Goal: Information Seeking & Learning: Learn about a topic

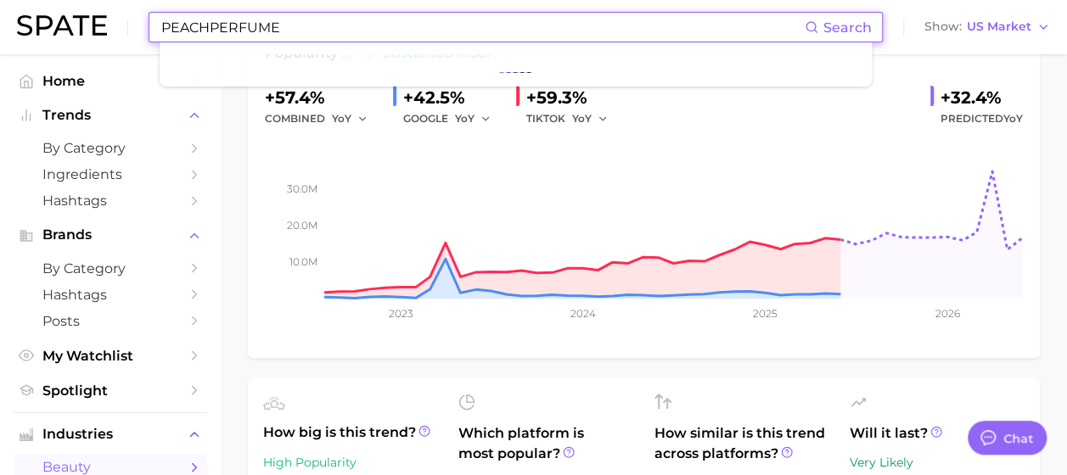
scroll to position [255, 0]
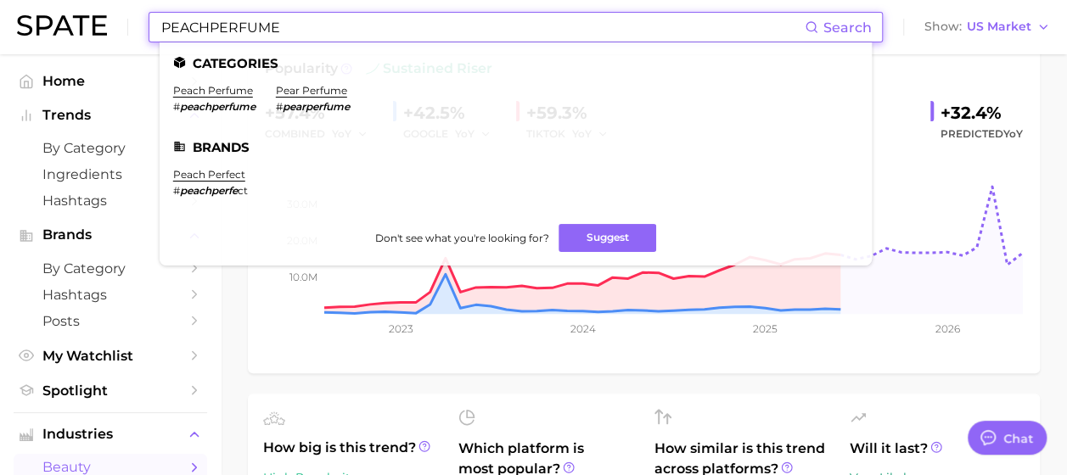
type input "PEACHPERFUME"
click at [223, 107] on em "peachperfume" at bounding box center [218, 106] width 76 height 13
click at [224, 92] on link "peach perfume" at bounding box center [213, 90] width 80 height 13
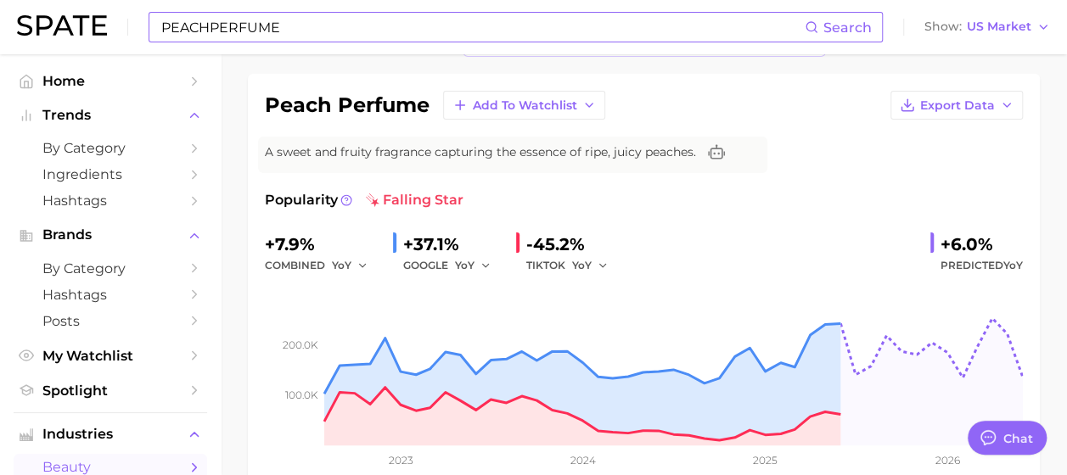
scroll to position [85, 0]
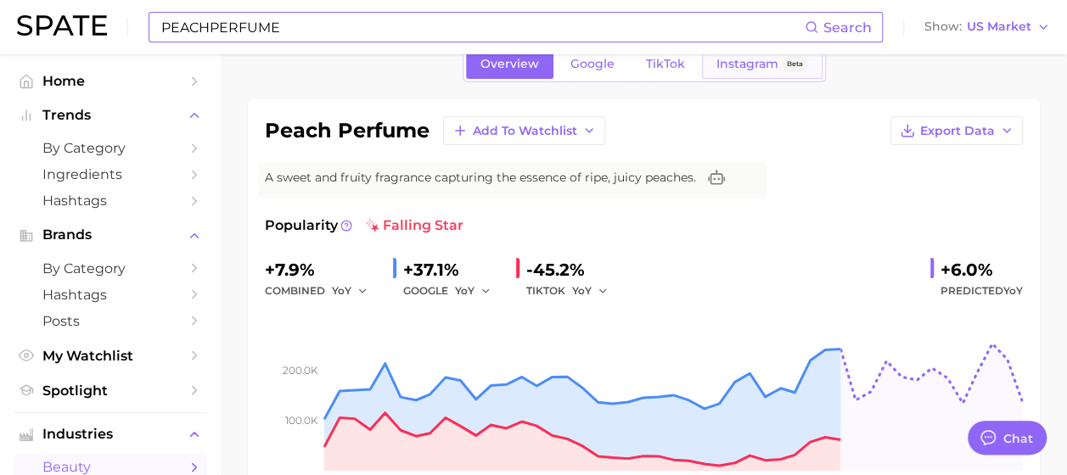
click at [739, 67] on span "Instagram" at bounding box center [747, 64] width 62 height 14
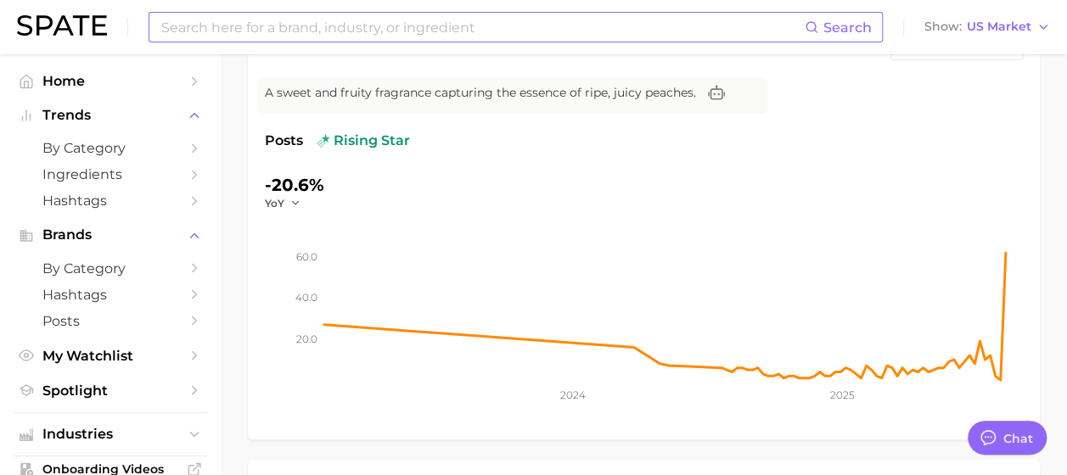
scroll to position [85, 0]
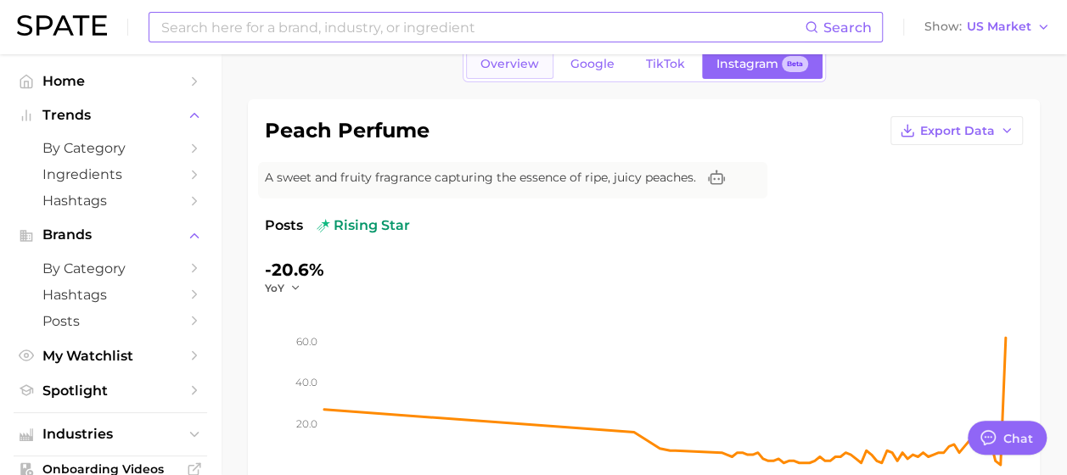
click at [523, 70] on span "Overview" at bounding box center [509, 64] width 59 height 14
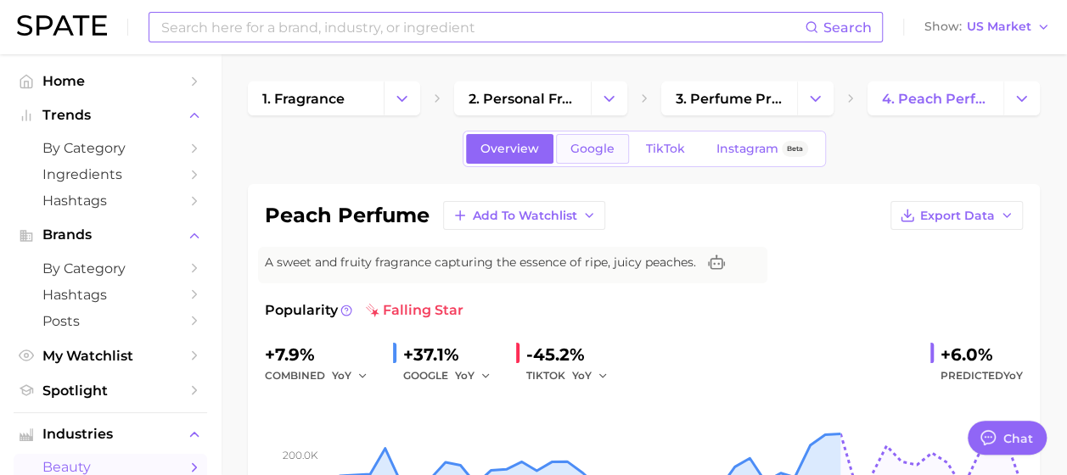
click at [599, 142] on span "Google" at bounding box center [592, 149] width 44 height 14
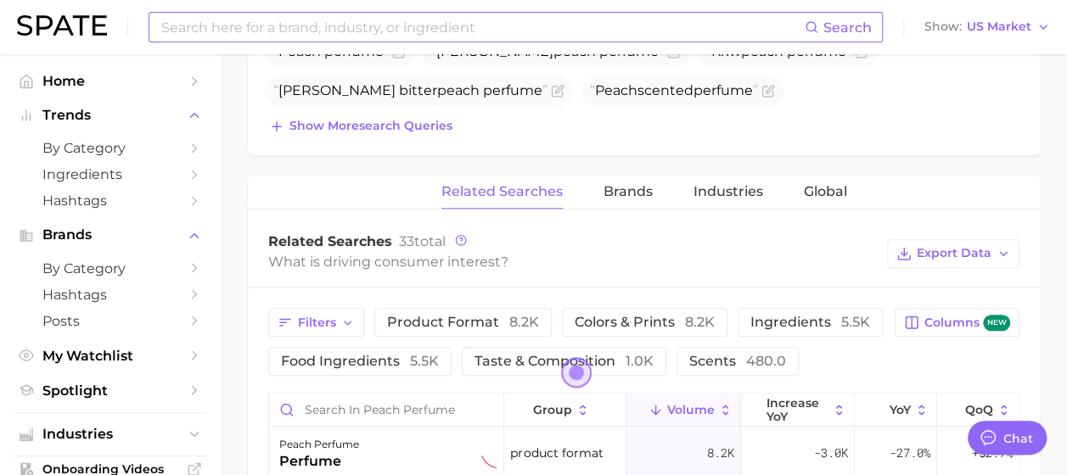
scroll to position [594, 0]
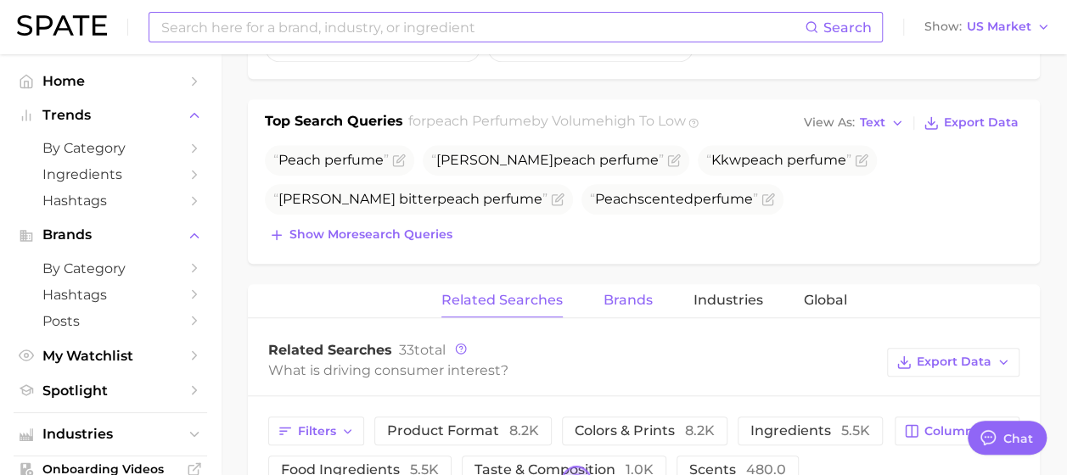
click at [616, 293] on span "Brands" at bounding box center [627, 300] width 49 height 15
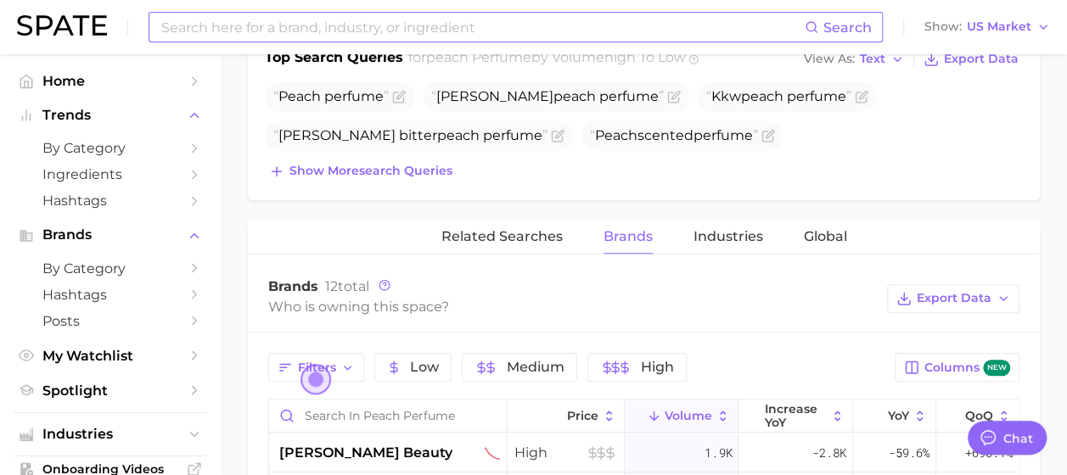
scroll to position [764, 0]
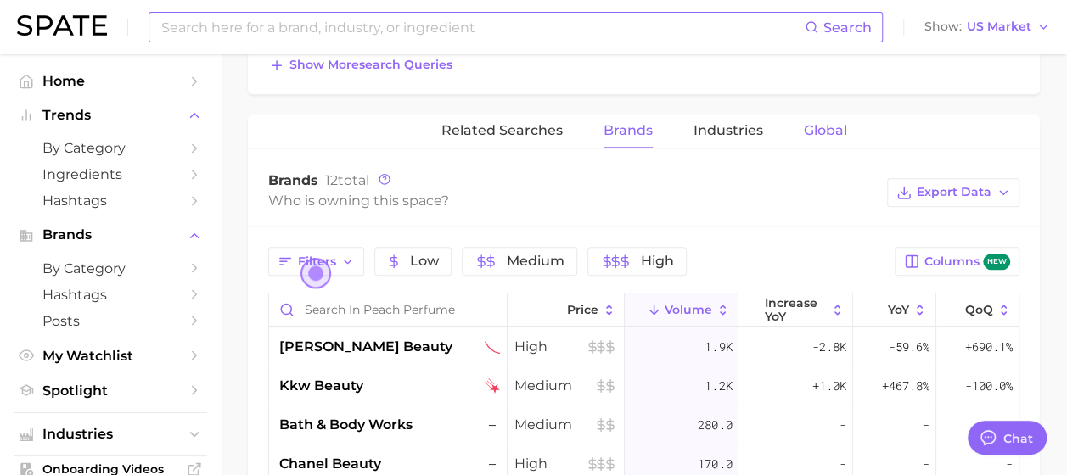
click at [825, 136] on span "Global" at bounding box center [825, 130] width 43 height 15
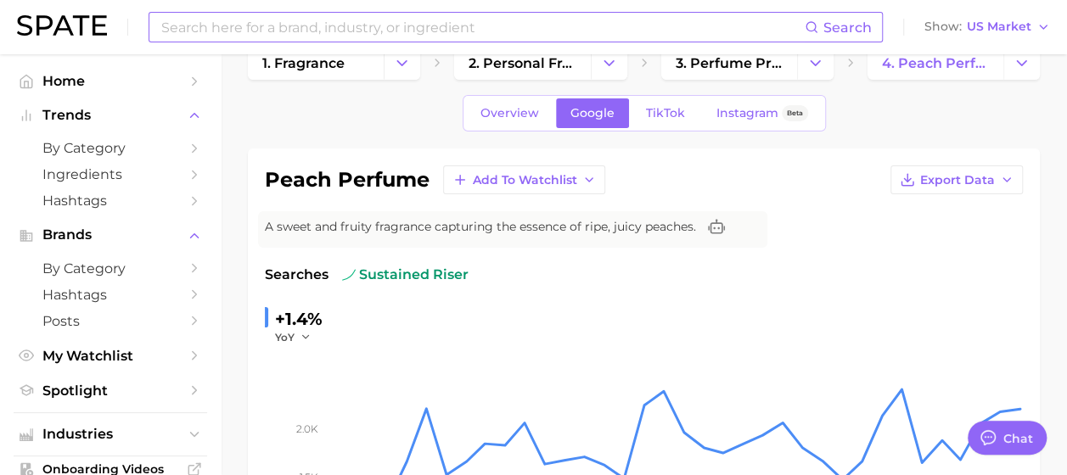
scroll to position [0, 0]
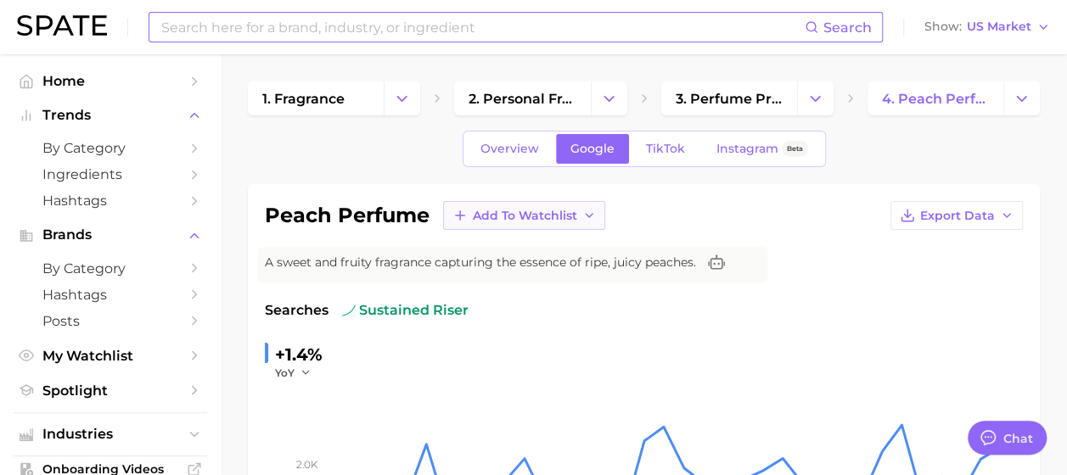
click at [588, 214] on icon "button" at bounding box center [589, 216] width 14 height 14
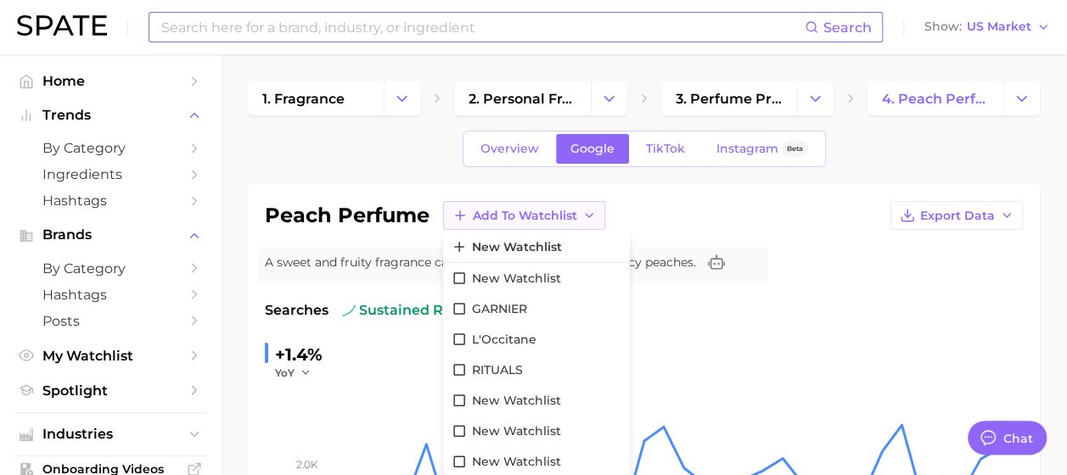
click at [588, 214] on icon "button" at bounding box center [589, 216] width 14 height 14
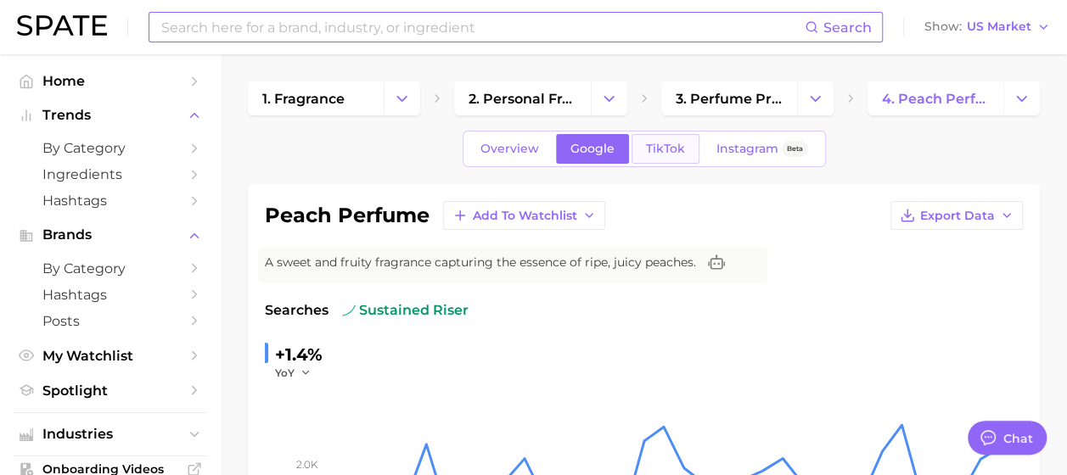
click at [650, 151] on span "TikTok" at bounding box center [665, 149] width 39 height 14
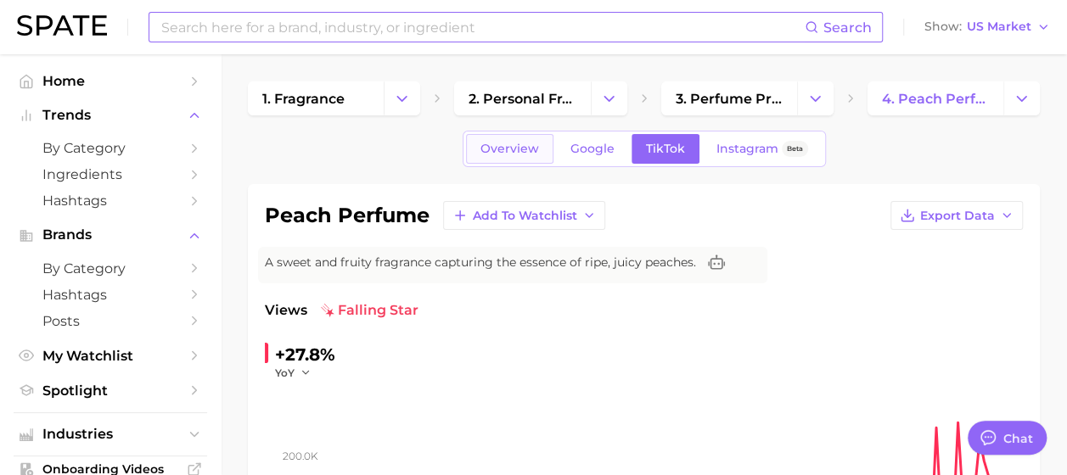
click at [519, 149] on span "Overview" at bounding box center [509, 149] width 59 height 14
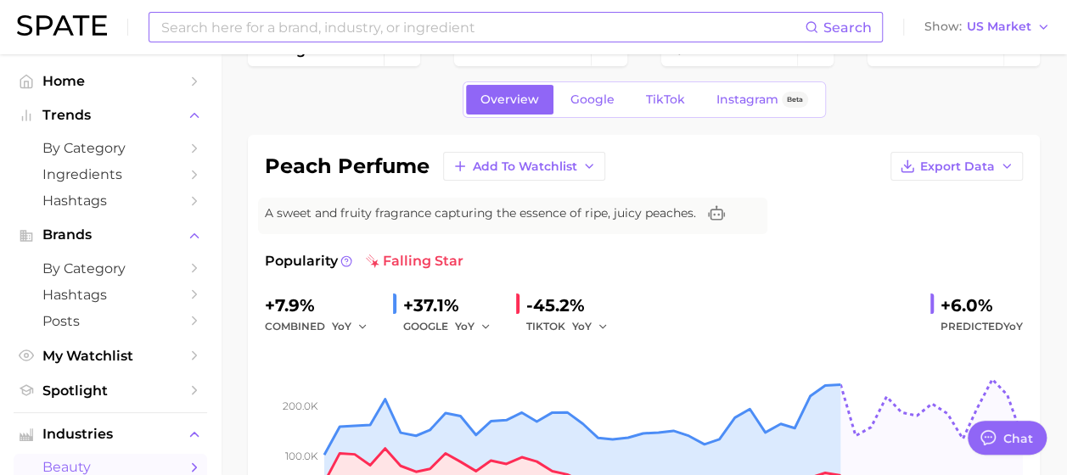
scroll to position [85, 0]
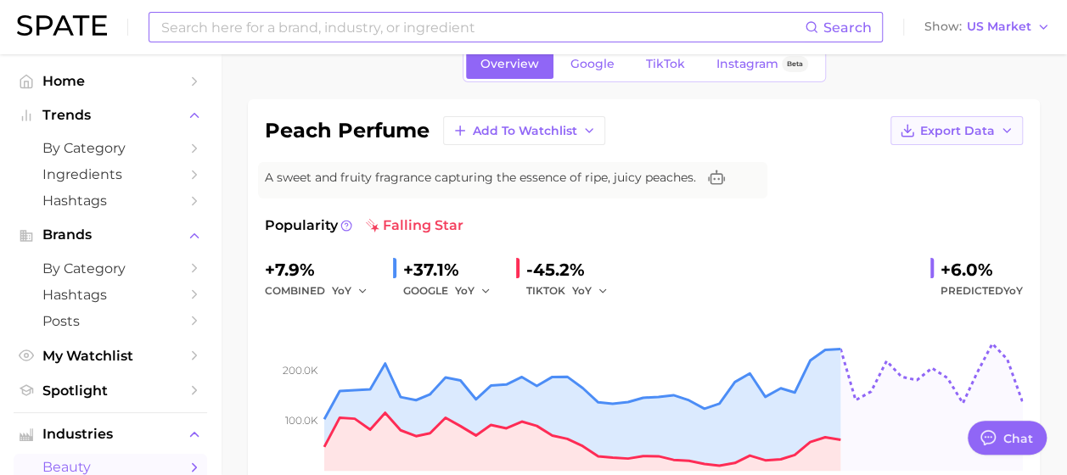
click at [998, 137] on button "Export Data" at bounding box center [956, 130] width 132 height 29
click at [750, 70] on span "Instagram" at bounding box center [747, 64] width 62 height 14
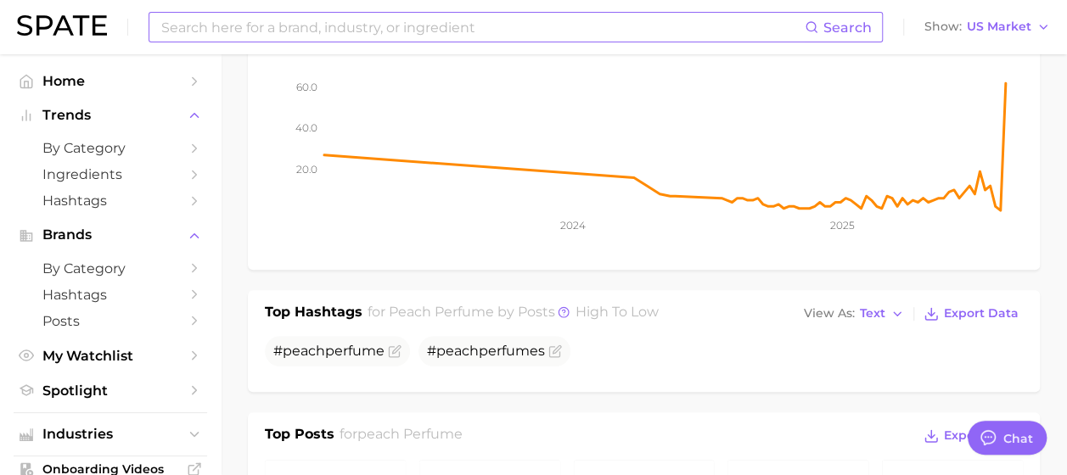
scroll to position [255, 0]
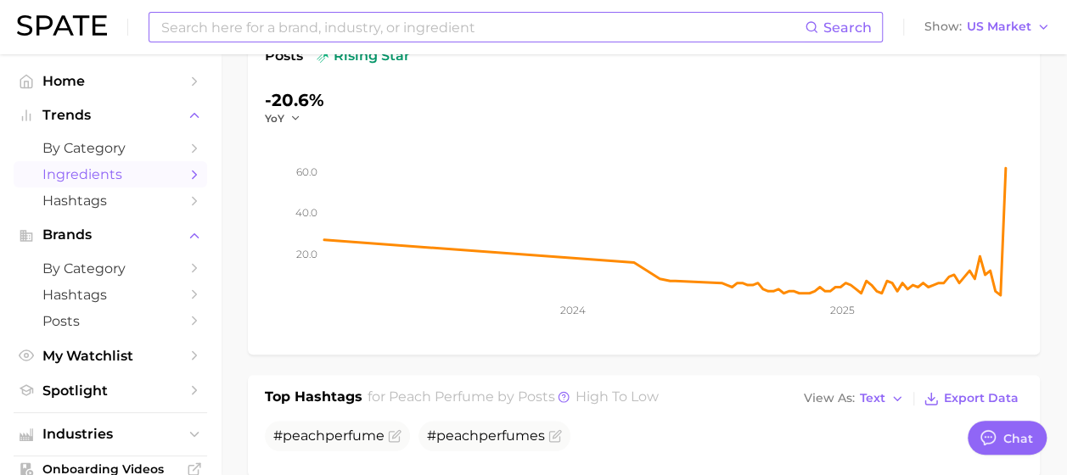
click at [152, 180] on span "Ingredients" at bounding box center [110, 174] width 136 height 16
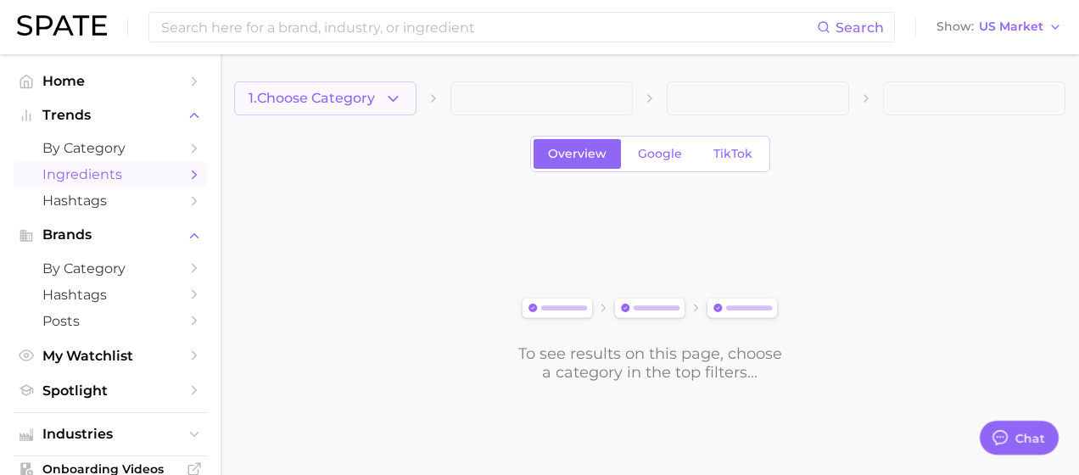
click at [401, 91] on icon "button" at bounding box center [393, 99] width 18 height 18
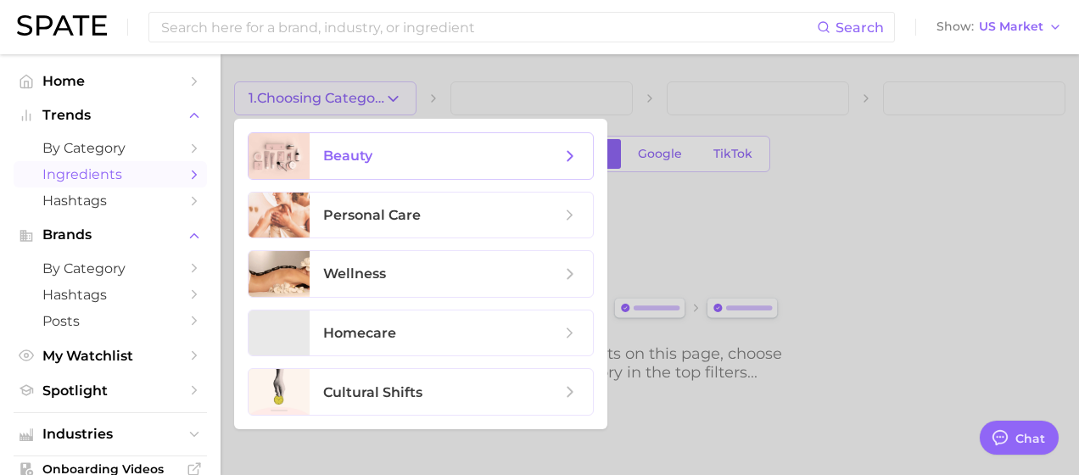
click at [546, 165] on span "beauty" at bounding box center [442, 156] width 238 height 19
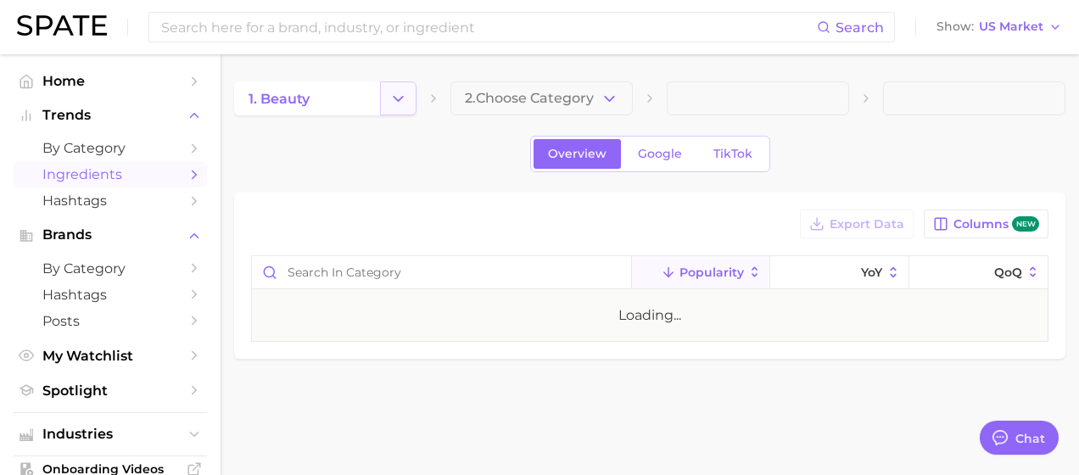
click at [406, 102] on icon "Change Category" at bounding box center [399, 99] width 18 height 18
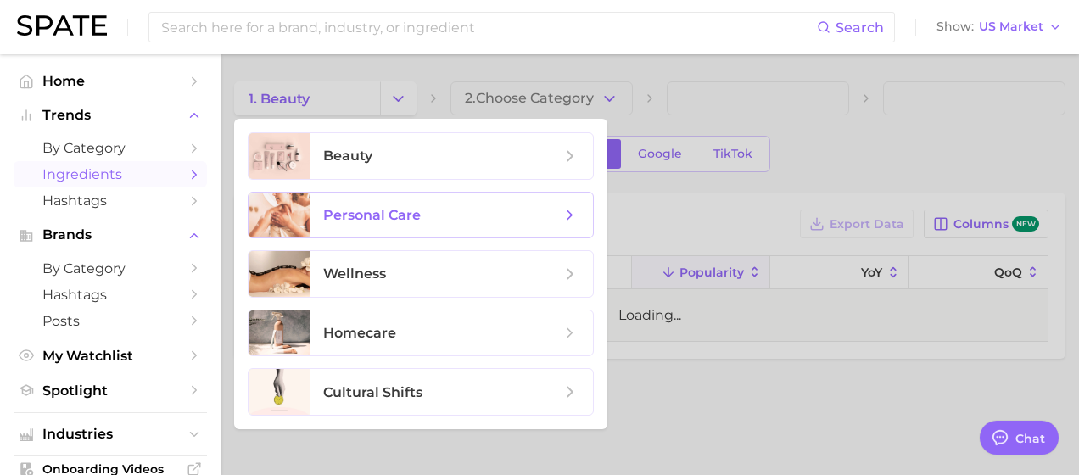
click at [563, 210] on icon at bounding box center [570, 215] width 19 height 19
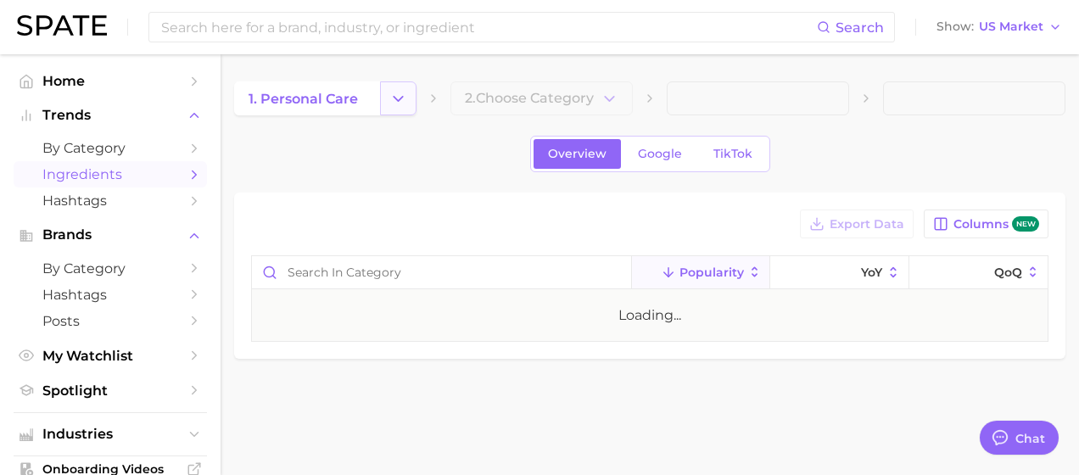
click at [395, 106] on icon "Change Category" at bounding box center [399, 99] width 18 height 18
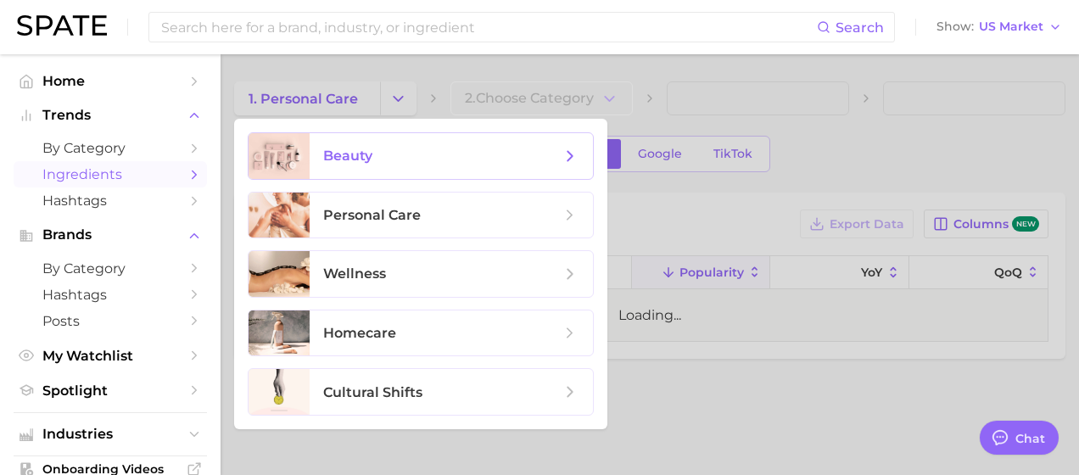
click at [387, 167] on span "beauty" at bounding box center [451, 156] width 283 height 46
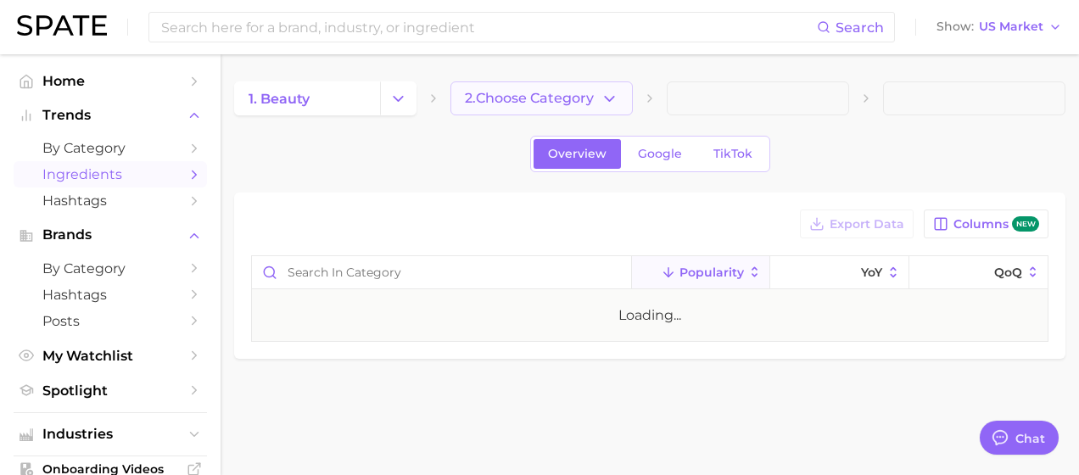
click at [544, 107] on button "2. Choose Category" at bounding box center [542, 98] width 182 height 34
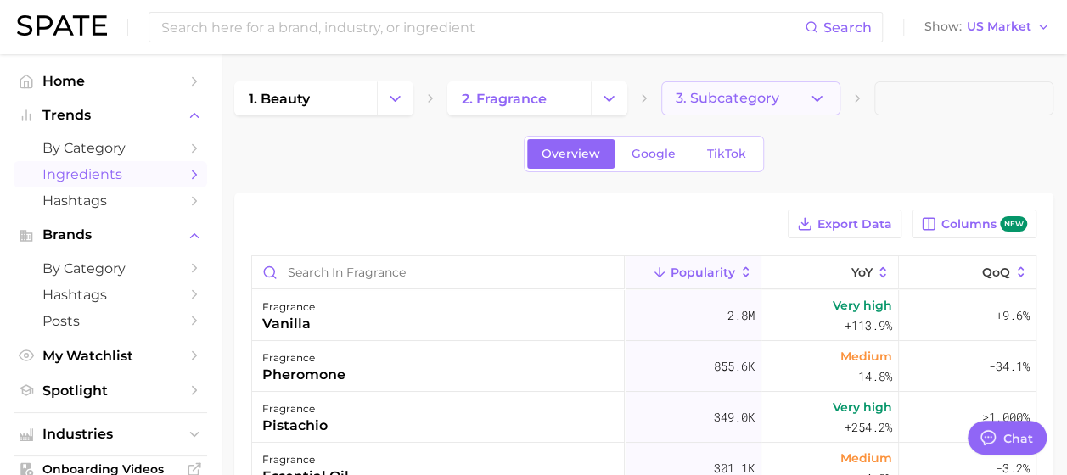
click at [799, 99] on button "3. Subcategory" at bounding box center [750, 98] width 179 height 34
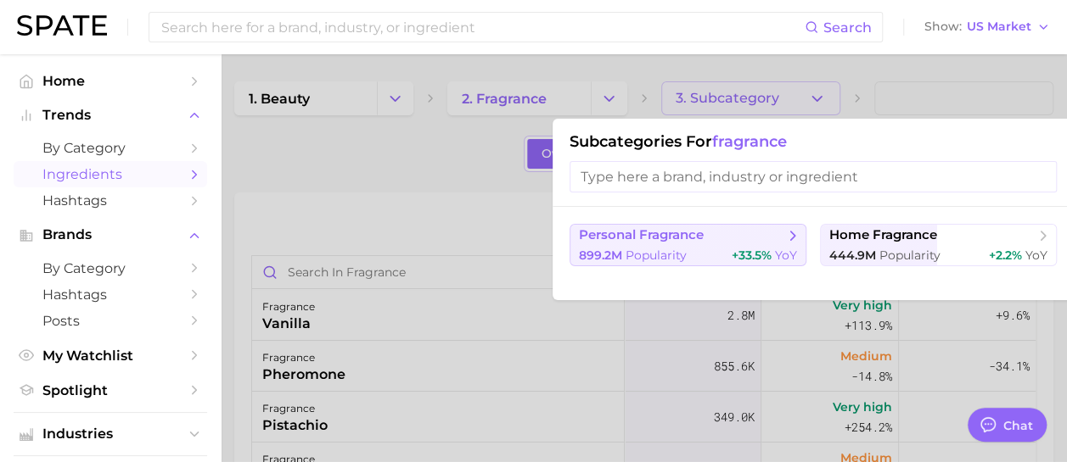
click at [753, 244] on button "personal fragrance 899.2m Popularity +33.5% YoY" at bounding box center [687, 245] width 237 height 42
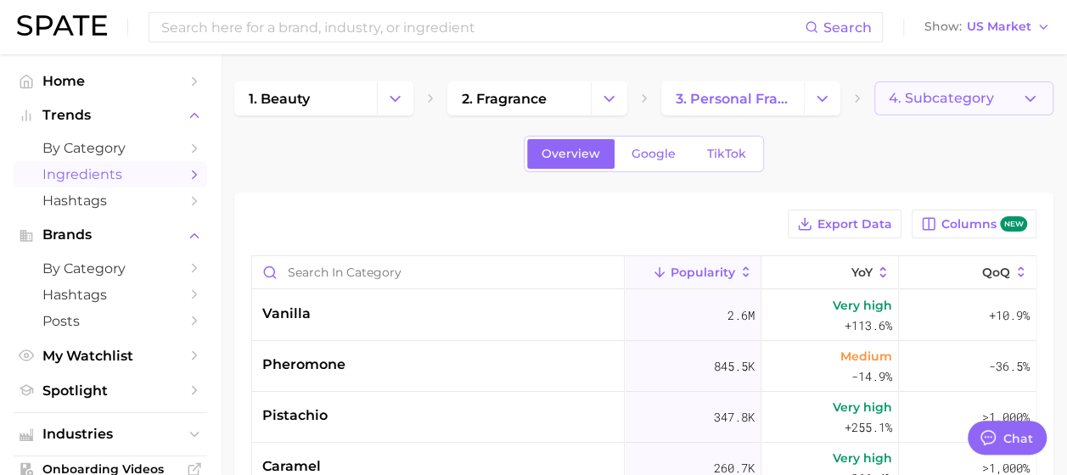
click at [924, 101] on span "4. Subcategory" at bounding box center [940, 98] width 105 height 15
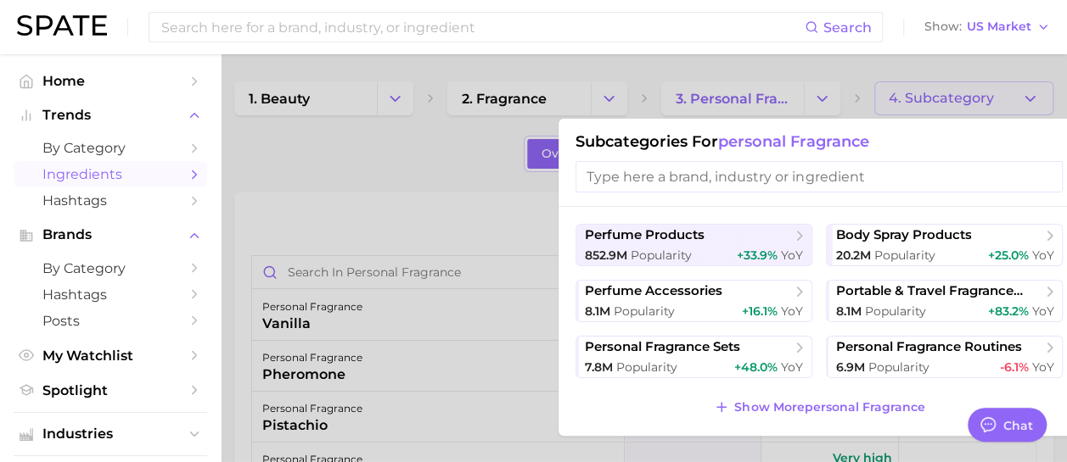
click at [846, 177] on input "search" at bounding box center [818, 176] width 487 height 31
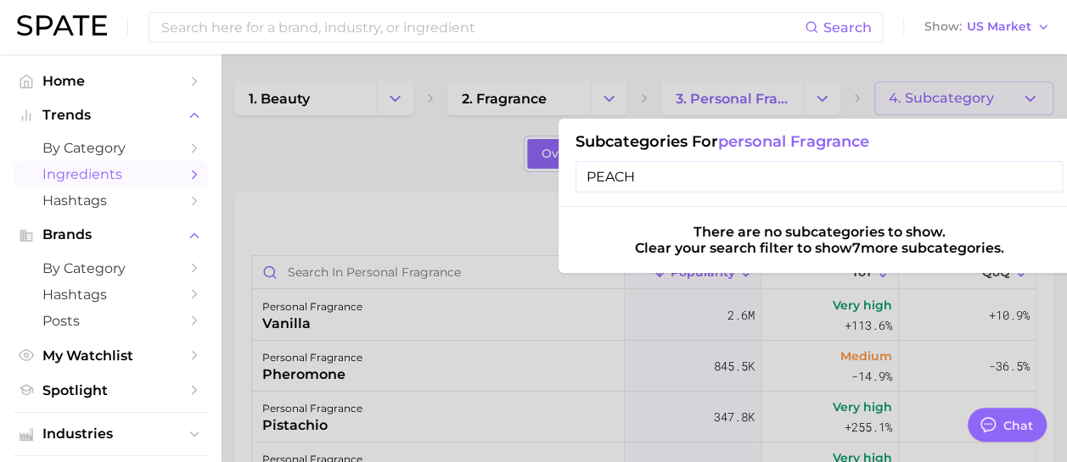
type input "PEACH"
click at [379, 168] on div at bounding box center [533, 231] width 1067 height 462
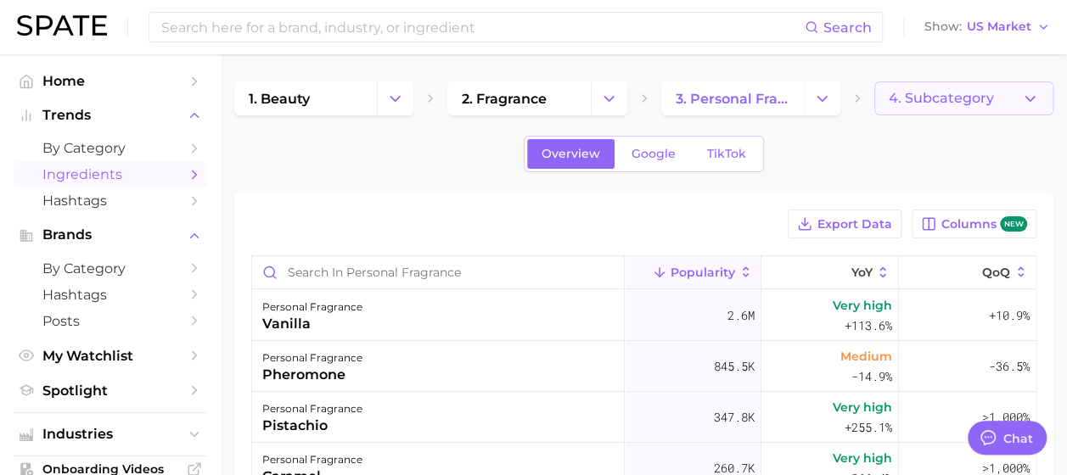
click at [998, 109] on button "4. Subcategory" at bounding box center [963, 98] width 179 height 34
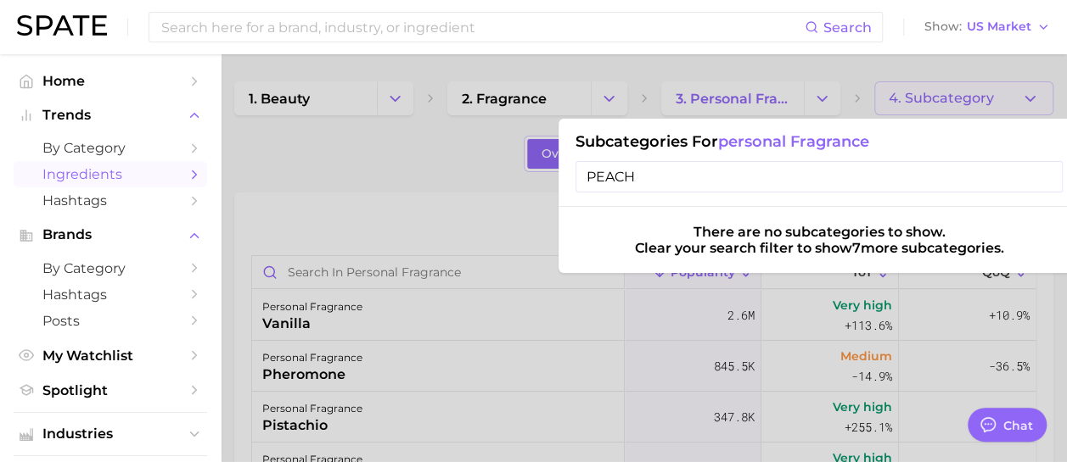
drag, startPoint x: 681, startPoint y: 173, endPoint x: 462, endPoint y: 173, distance: 218.9
click at [874, 115] on div "4. Subcategory Subcategories for personal fragrance PEACH There are no subcateg…" at bounding box center [963, 98] width 179 height 34
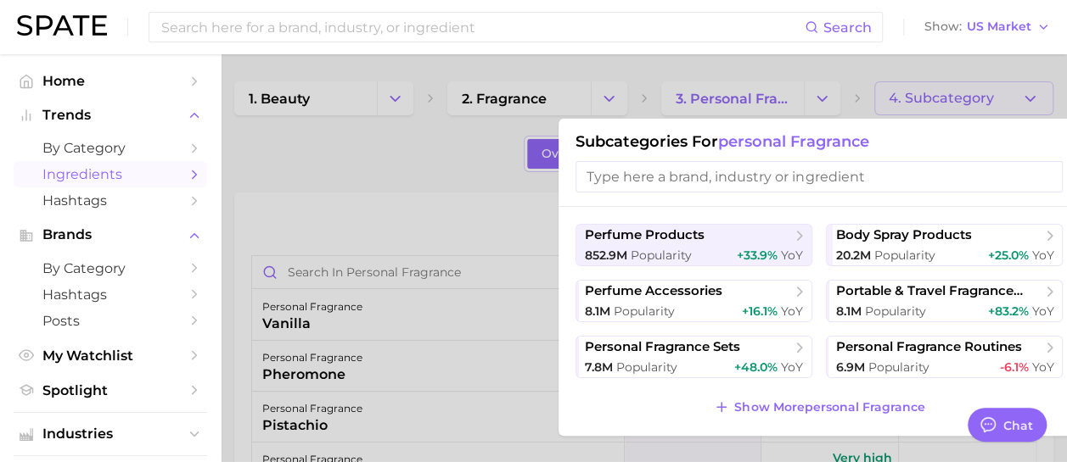
click at [333, 224] on div at bounding box center [533, 231] width 1067 height 462
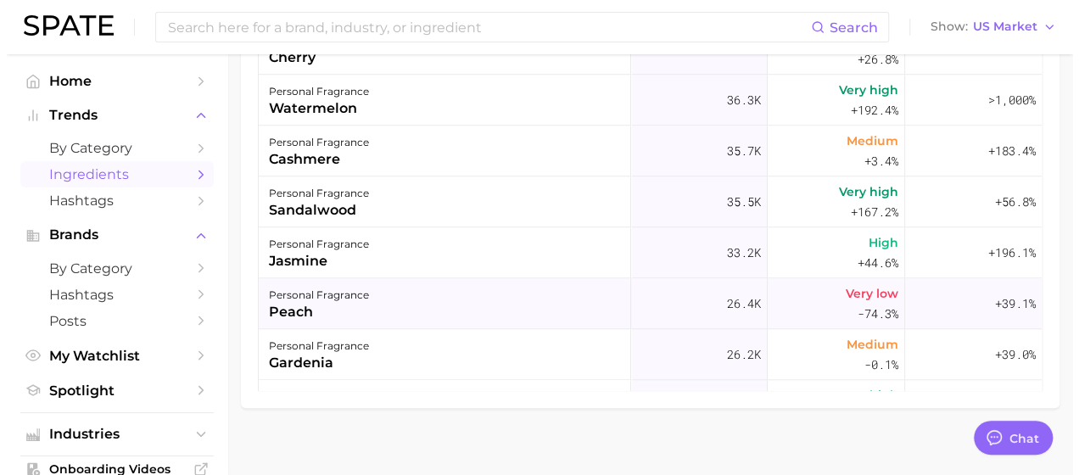
scroll to position [849, 0]
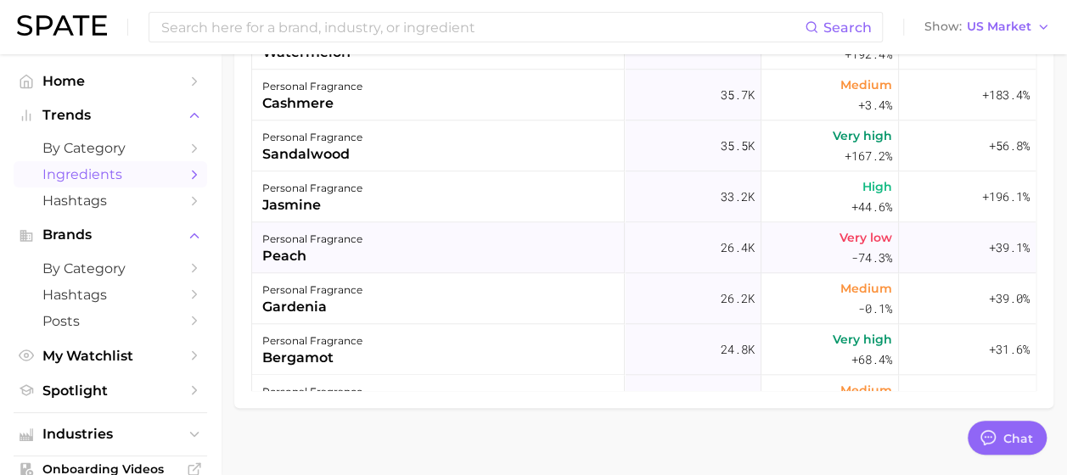
click at [512, 241] on div "personal fragrance peach" at bounding box center [438, 247] width 373 height 51
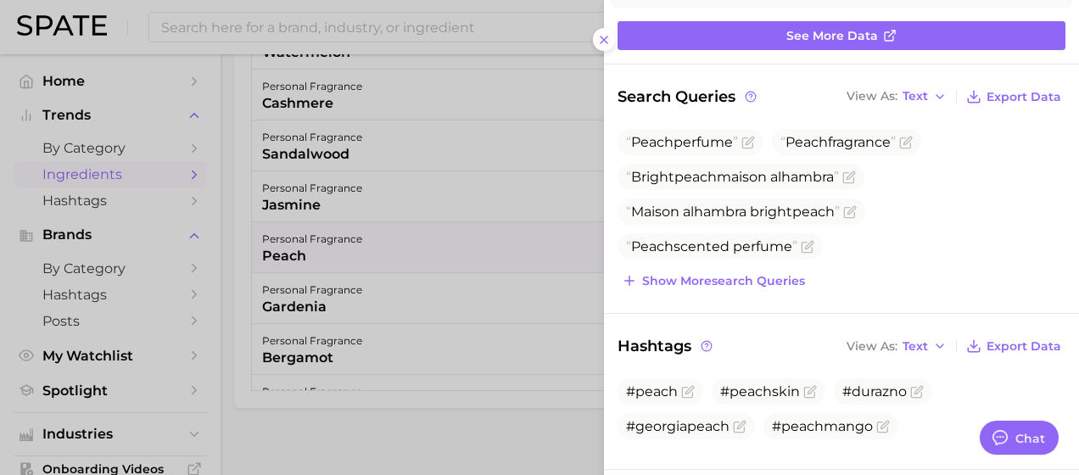
scroll to position [0, 0]
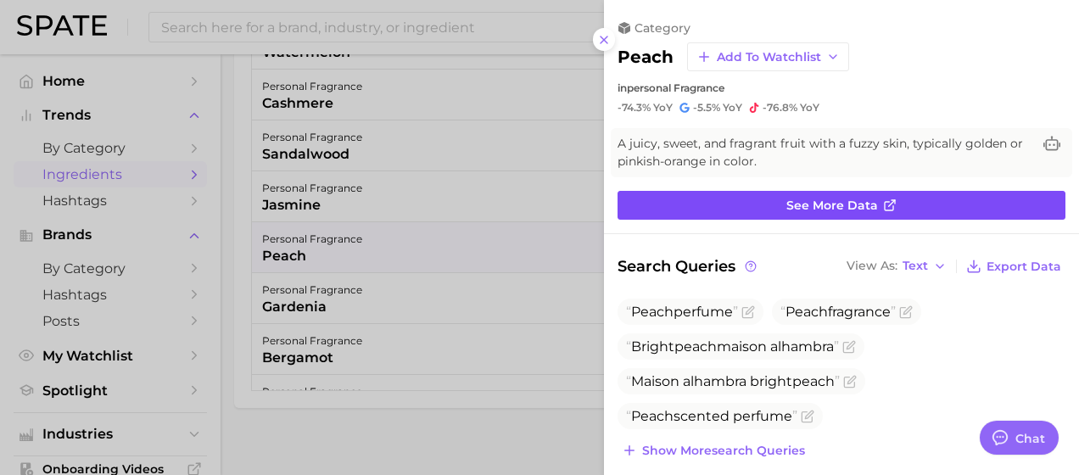
click at [815, 212] on link "See more data" at bounding box center [842, 205] width 448 height 29
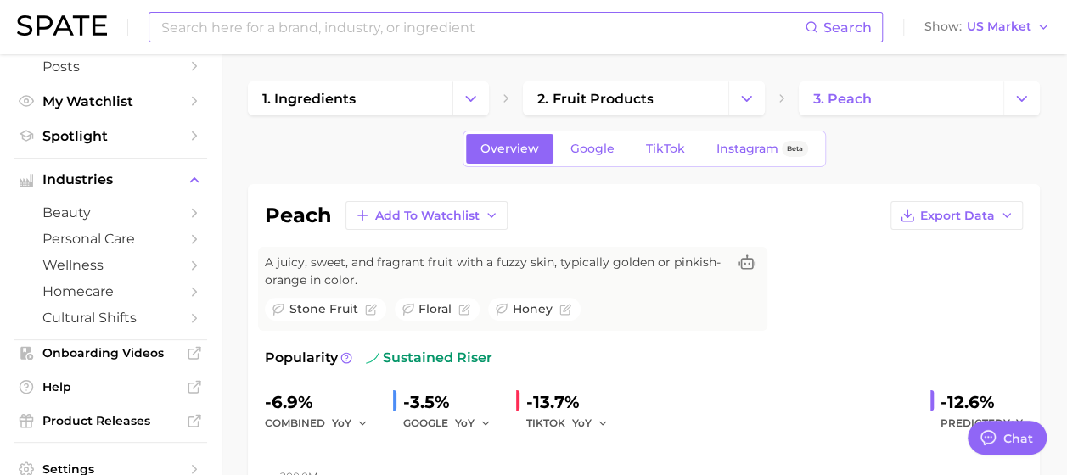
click at [249, 29] on input at bounding box center [482, 27] width 645 height 29
click at [187, 25] on input "PERCHPERFUME" at bounding box center [482, 27] width 645 height 29
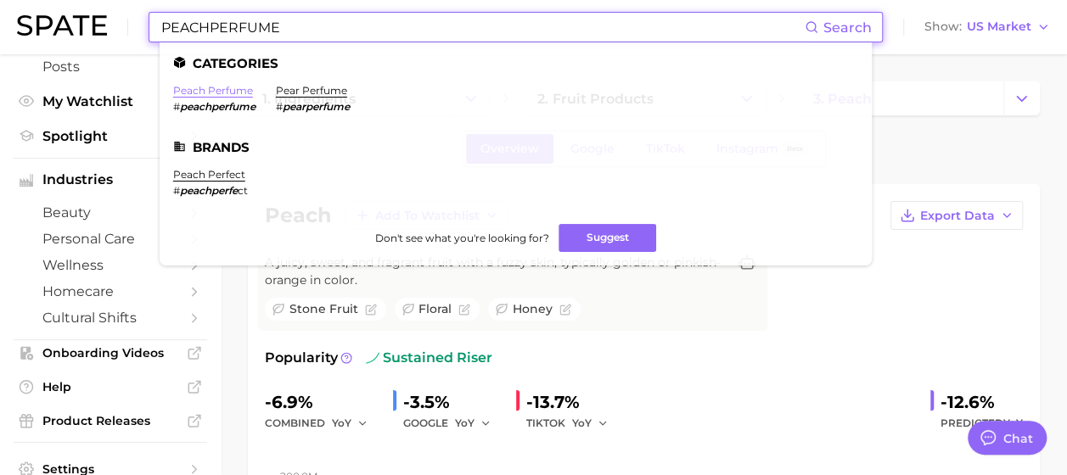
type input "PEACHPERFUME"
click at [221, 92] on link "peach perfume" at bounding box center [213, 90] width 80 height 13
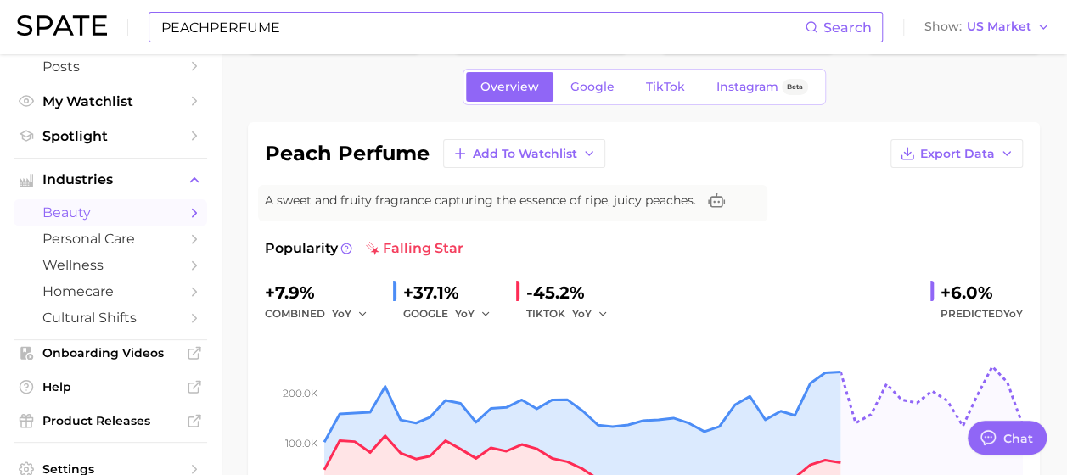
scroll to position [85, 0]
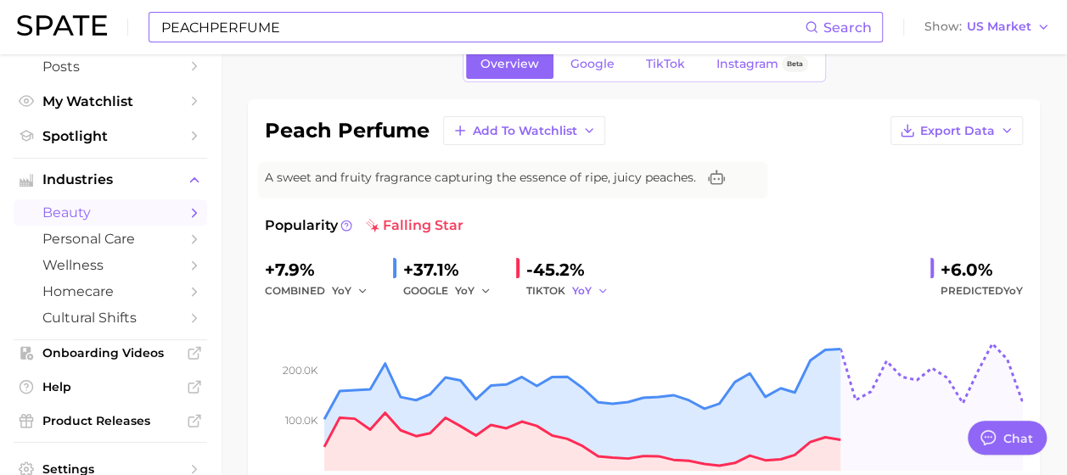
click at [603, 292] on icon "button" at bounding box center [603, 291] width 12 height 12
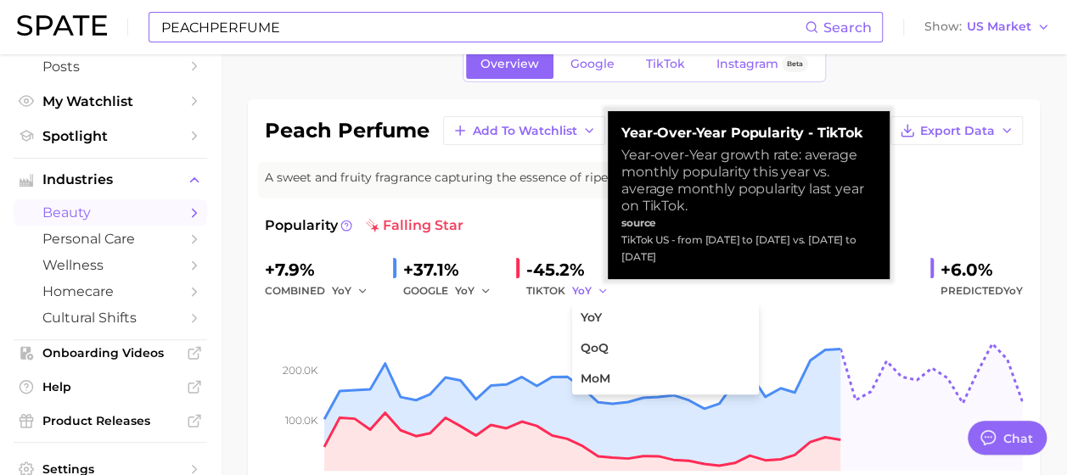
click at [604, 292] on icon "button" at bounding box center [603, 291] width 12 height 12
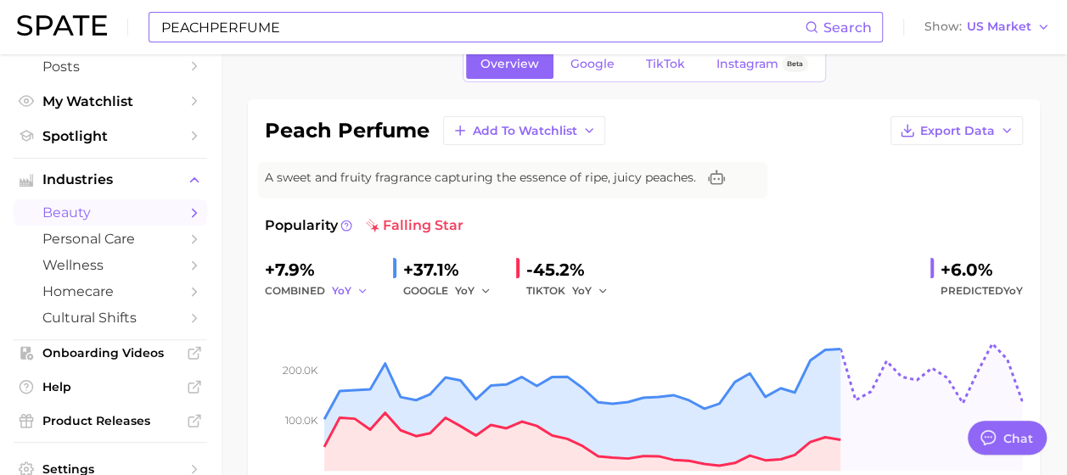
click at [362, 285] on icon "button" at bounding box center [362, 291] width 12 height 12
click at [591, 63] on span "Google" at bounding box center [592, 64] width 44 height 14
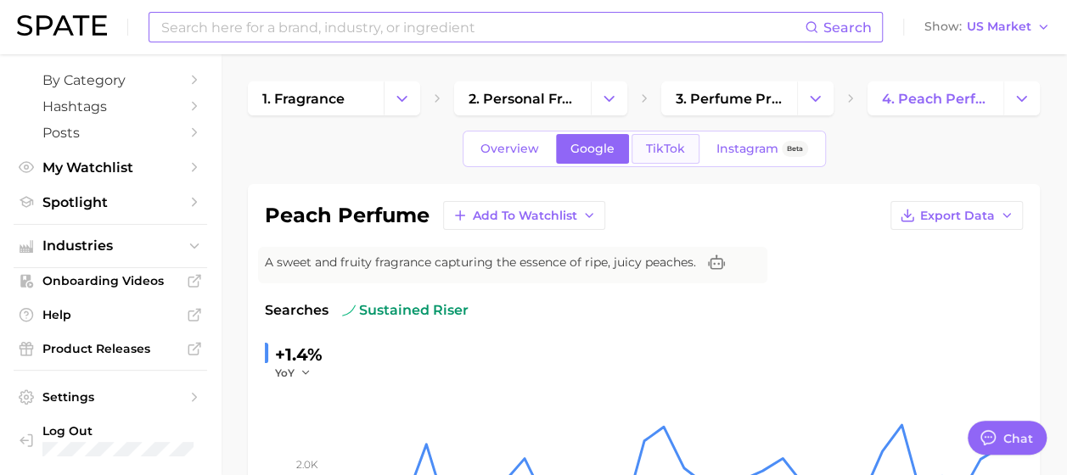
click at [664, 151] on span "TikTok" at bounding box center [665, 149] width 39 height 14
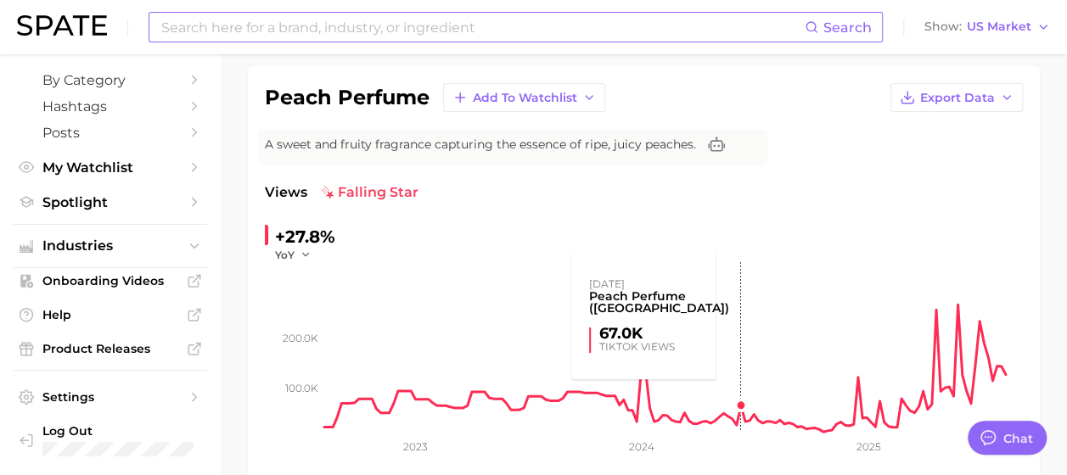
scroll to position [85, 0]
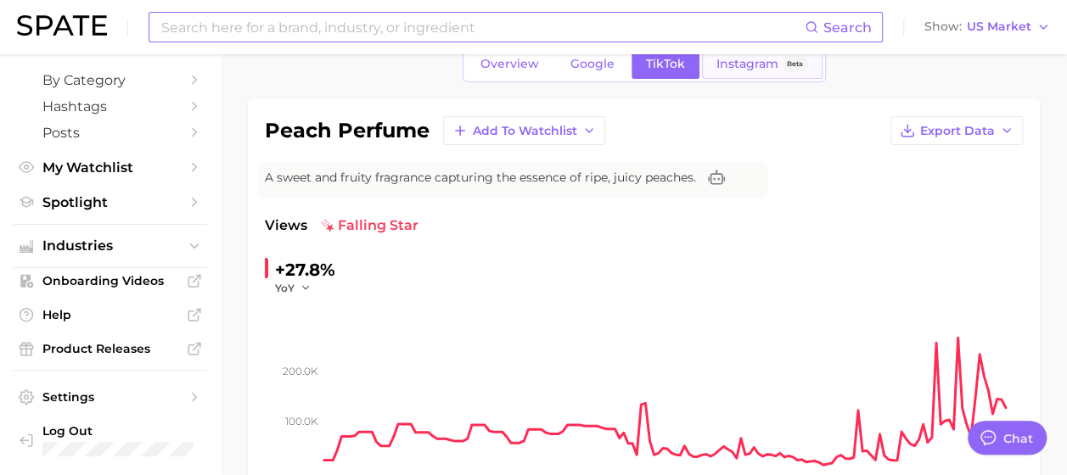
click at [745, 66] on span "Instagram" at bounding box center [747, 64] width 62 height 14
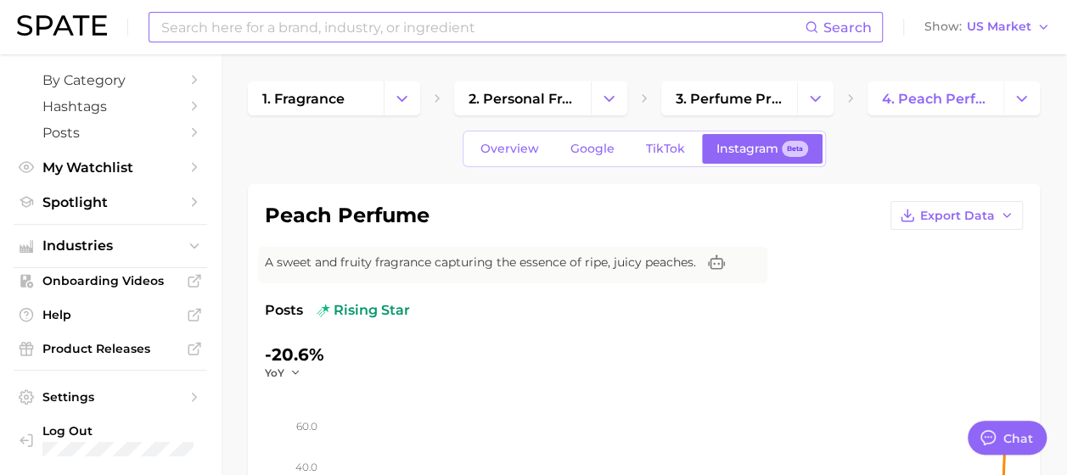
scroll to position [170, 0]
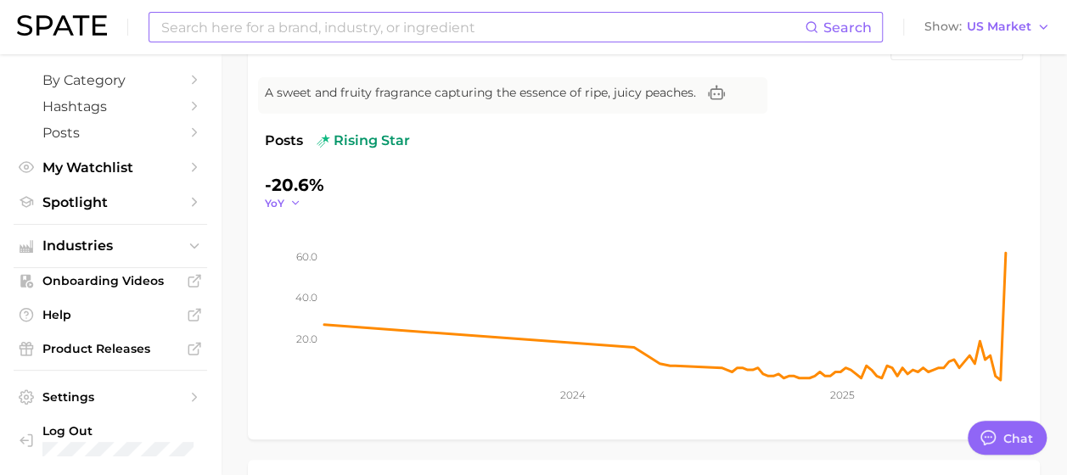
click at [294, 199] on icon "button" at bounding box center [295, 203] width 12 height 12
click at [303, 283] on span "MoM" at bounding box center [288, 288] width 30 height 14
click at [305, 204] on icon "button" at bounding box center [301, 203] width 12 height 12
click at [304, 232] on button "YoY" at bounding box center [358, 227] width 187 height 31
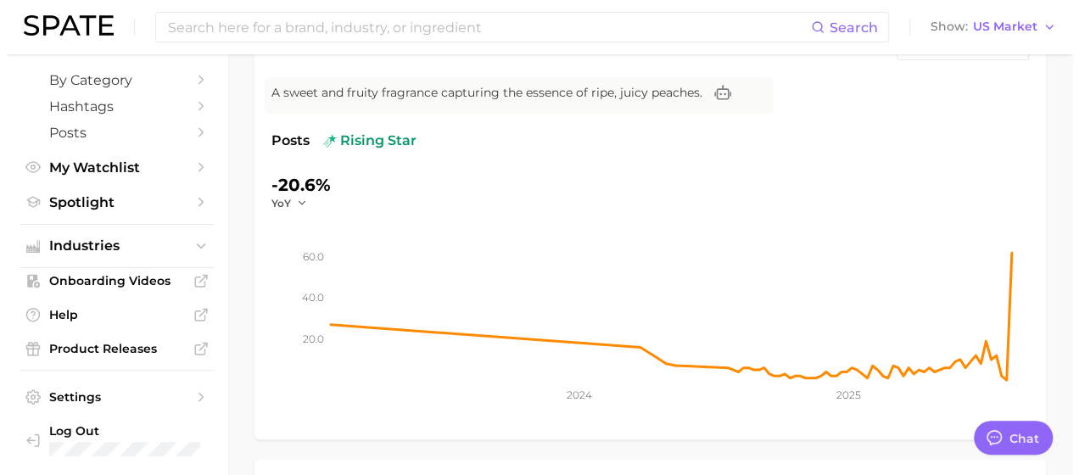
scroll to position [0, 0]
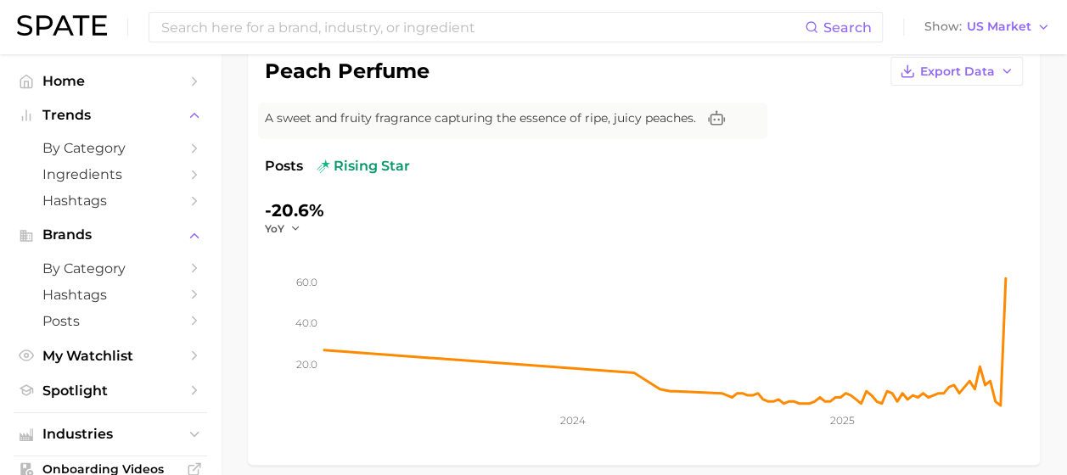
scroll to position [85, 0]
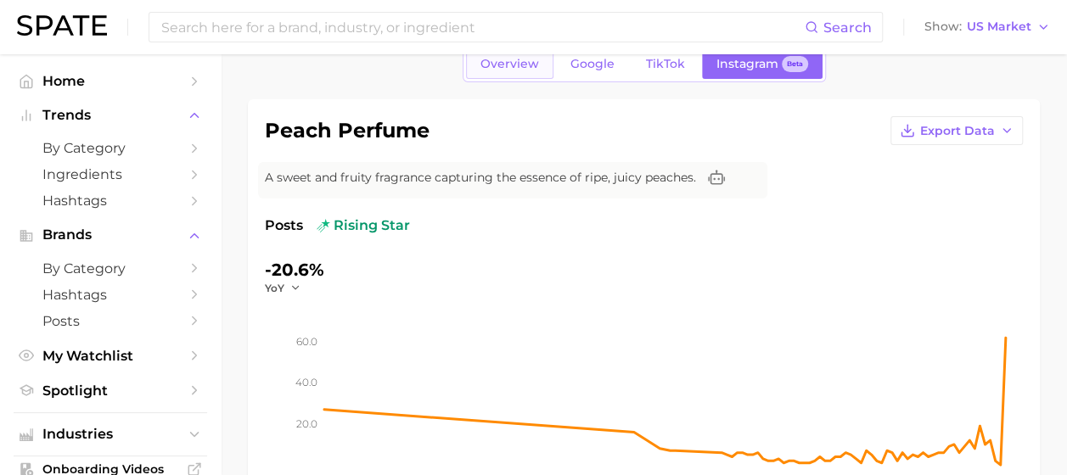
click at [516, 70] on span "Overview" at bounding box center [509, 64] width 59 height 14
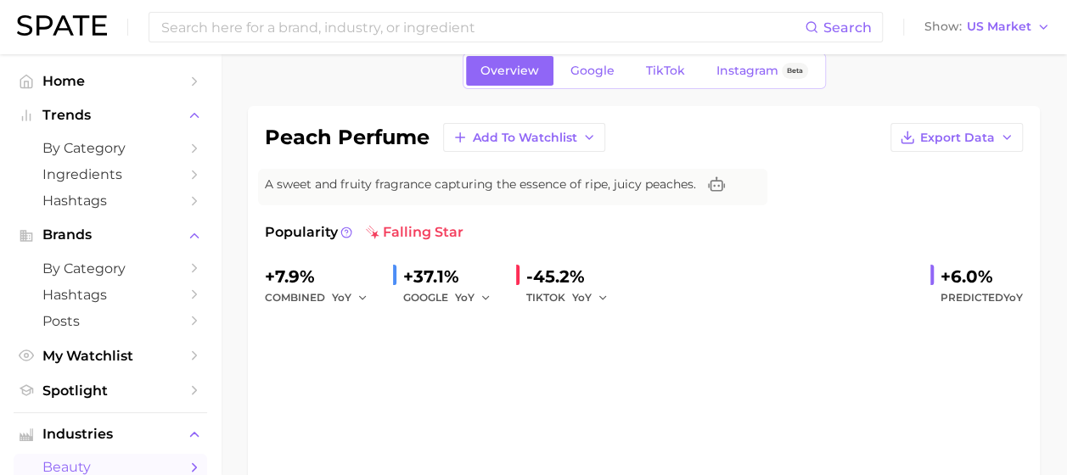
scroll to position [170, 0]
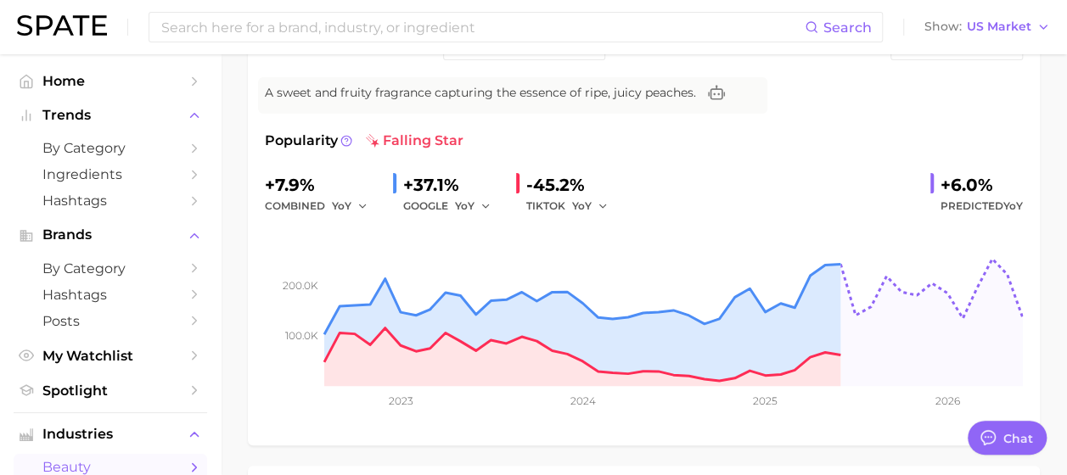
type textarea "x"
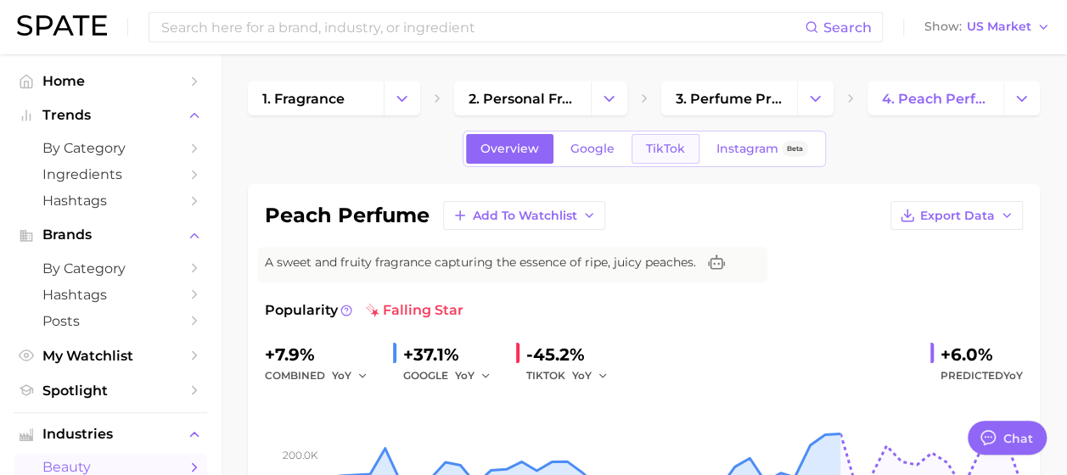
click at [653, 154] on span "TikTok" at bounding box center [665, 149] width 39 height 14
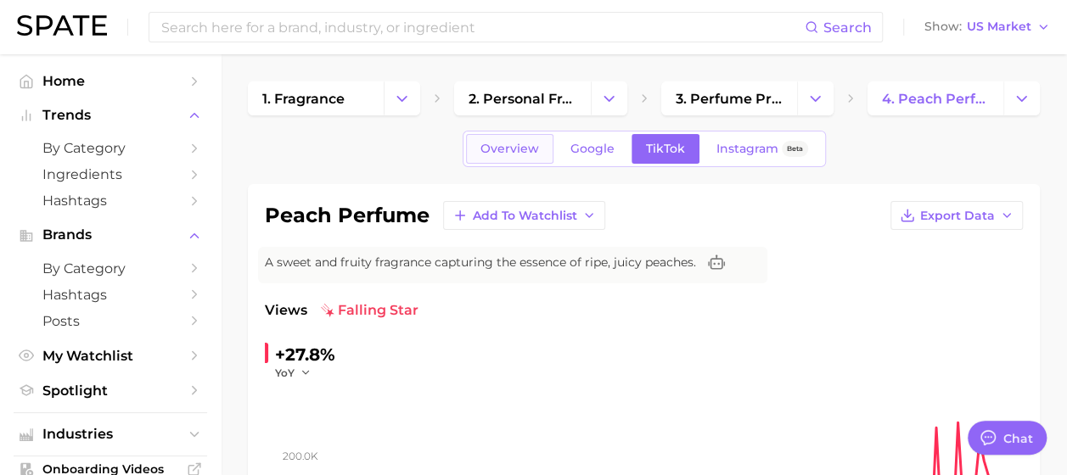
click at [504, 144] on span "Overview" at bounding box center [509, 149] width 59 height 14
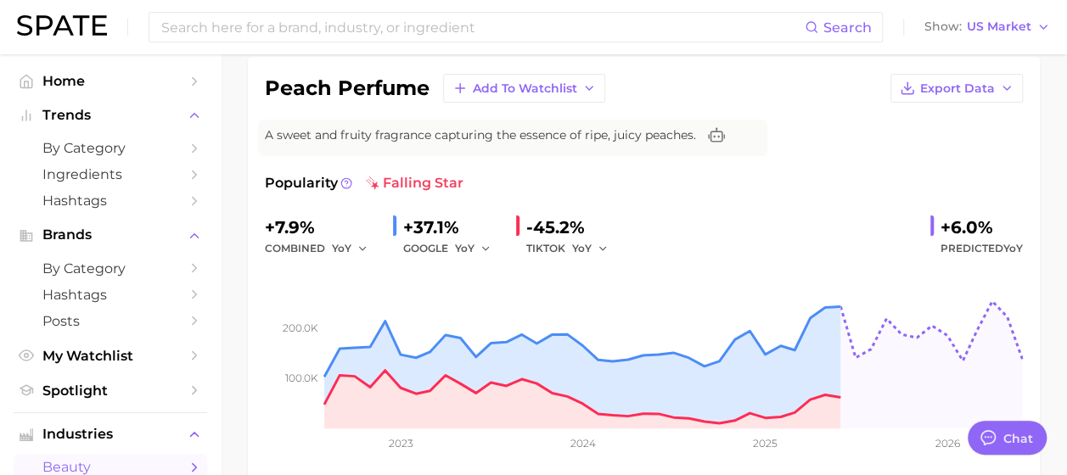
scroll to position [170, 0]
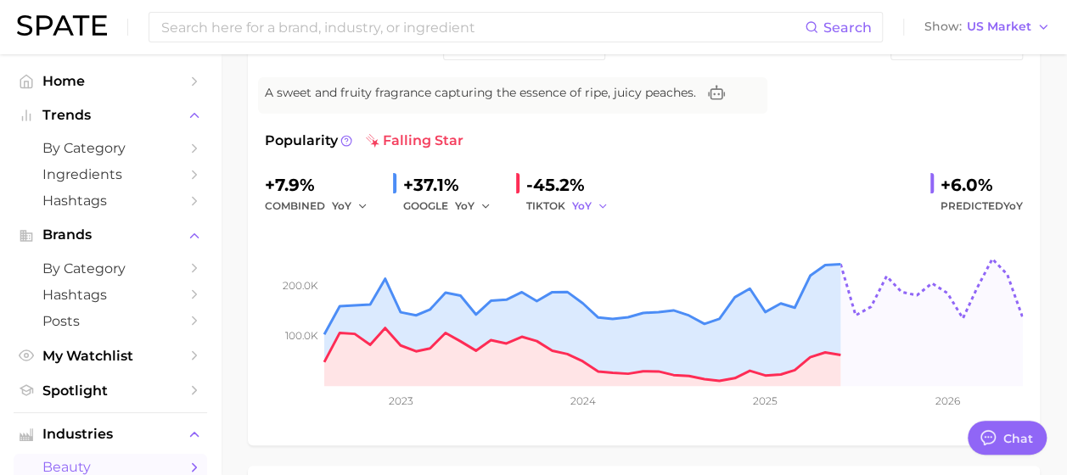
click at [597, 205] on icon "button" at bounding box center [603, 206] width 12 height 12
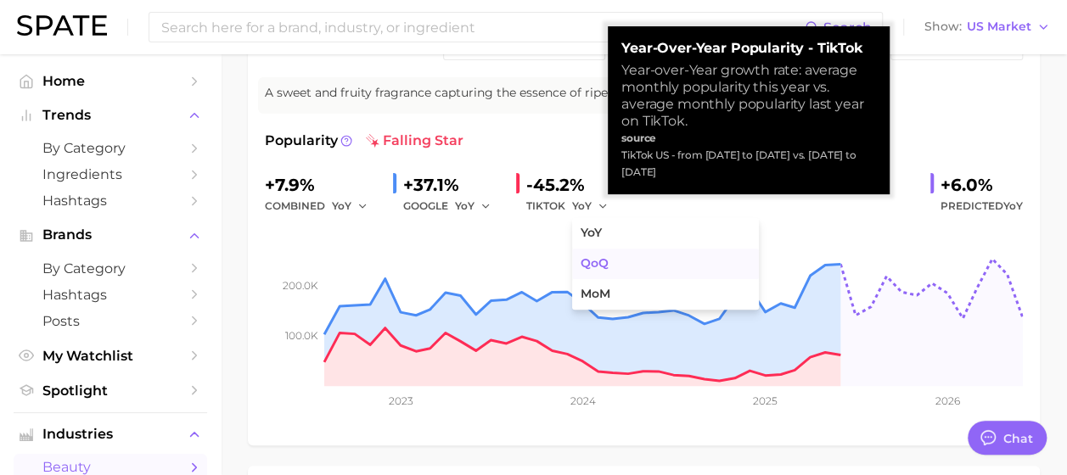
click at [608, 265] on button "QoQ" at bounding box center [665, 264] width 187 height 31
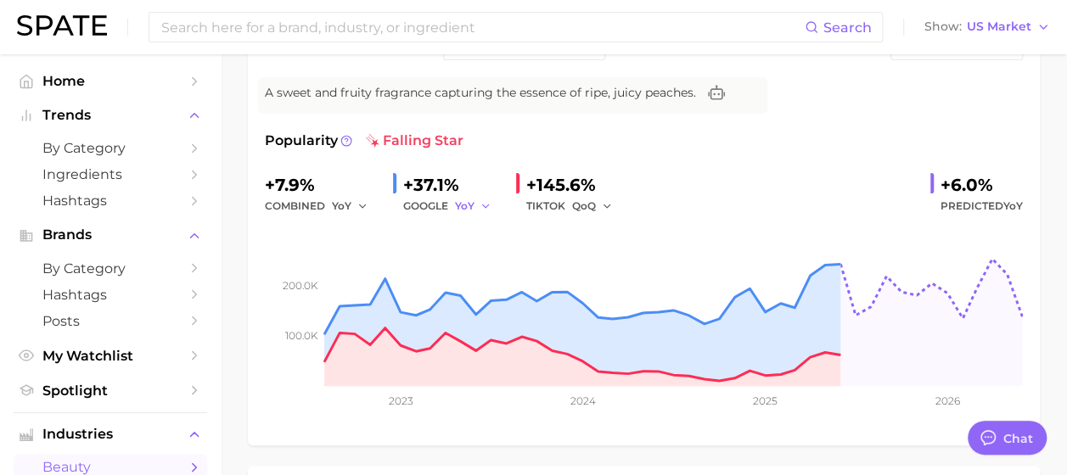
click at [479, 205] on icon "button" at bounding box center [485, 206] width 12 height 12
click at [479, 271] on button "QoQ" at bounding box center [548, 264] width 187 height 31
click at [601, 209] on icon "button" at bounding box center [607, 206] width 12 height 12
click at [339, 199] on span "YoY" at bounding box center [342, 206] width 20 height 14
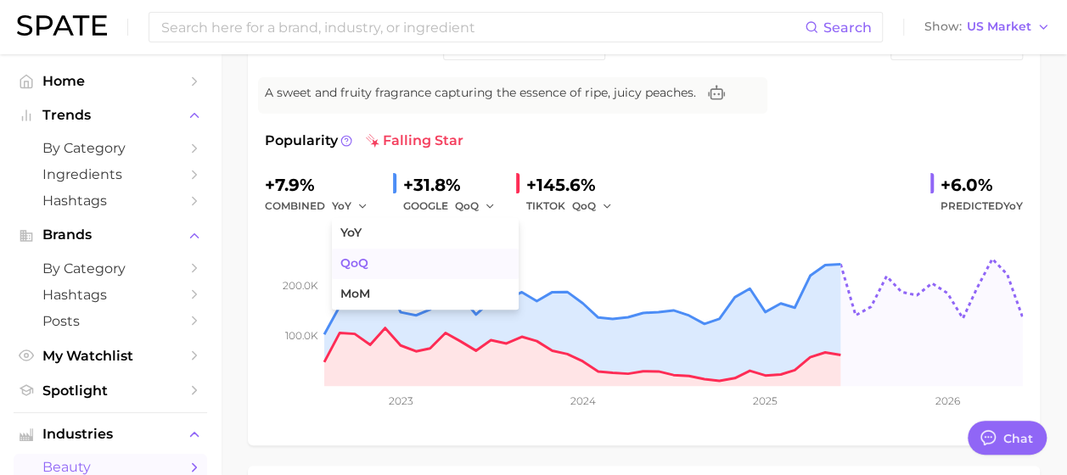
click at [363, 259] on span "QoQ" at bounding box center [354, 263] width 28 height 14
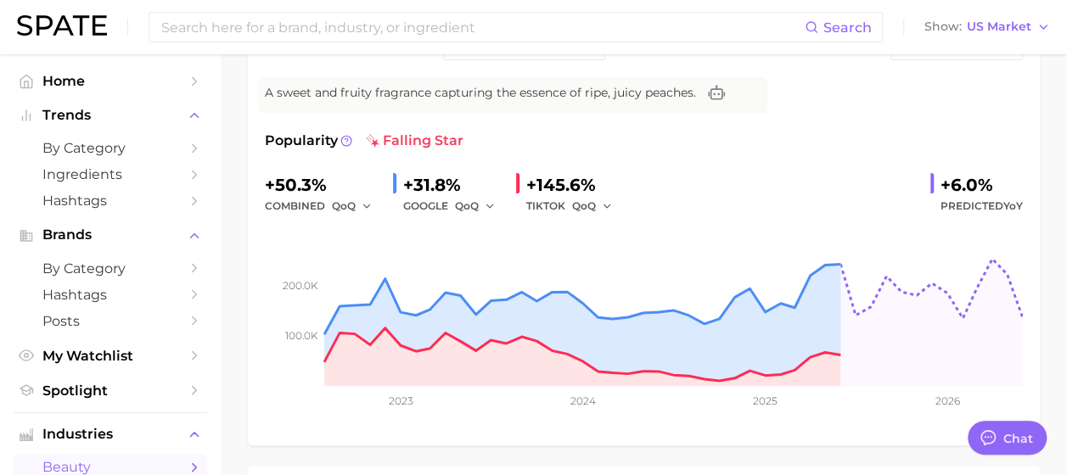
click at [599, 193] on div "+145.6%" at bounding box center [572, 184] width 93 height 27
click at [608, 205] on icon "button" at bounding box center [607, 206] width 12 height 12
click at [614, 287] on button "MoM" at bounding box center [665, 294] width 187 height 31
click at [591, 200] on span "MoM" at bounding box center [584, 206] width 25 height 14
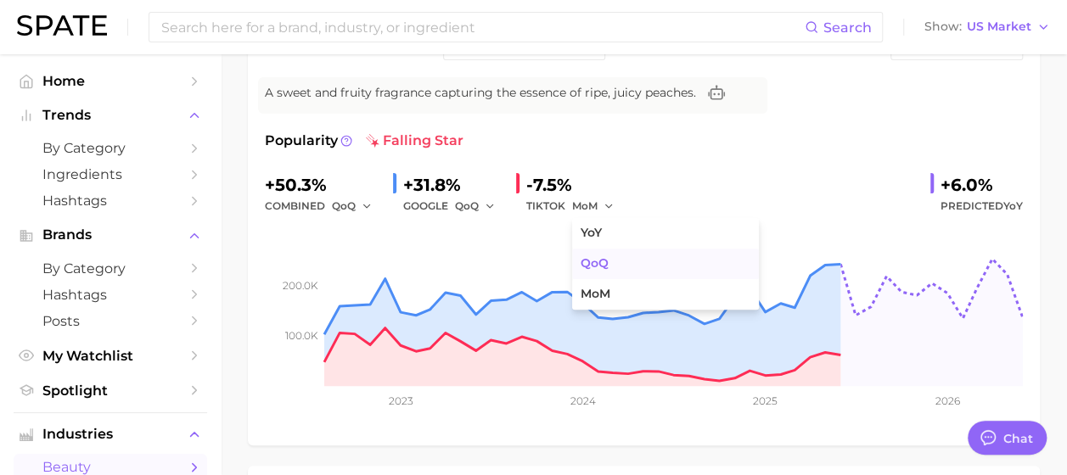
click at [597, 255] on button "QoQ" at bounding box center [665, 264] width 187 height 31
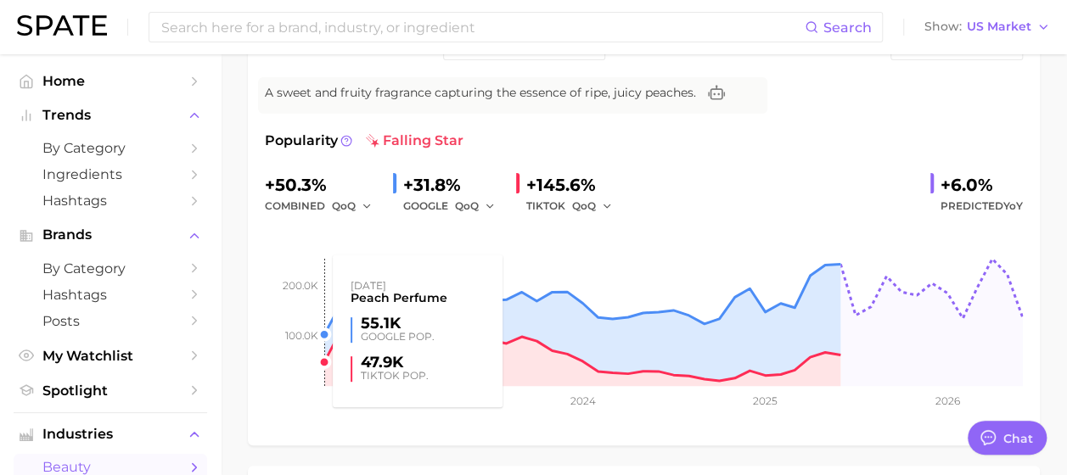
click at [277, 294] on rect at bounding box center [644, 301] width 758 height 170
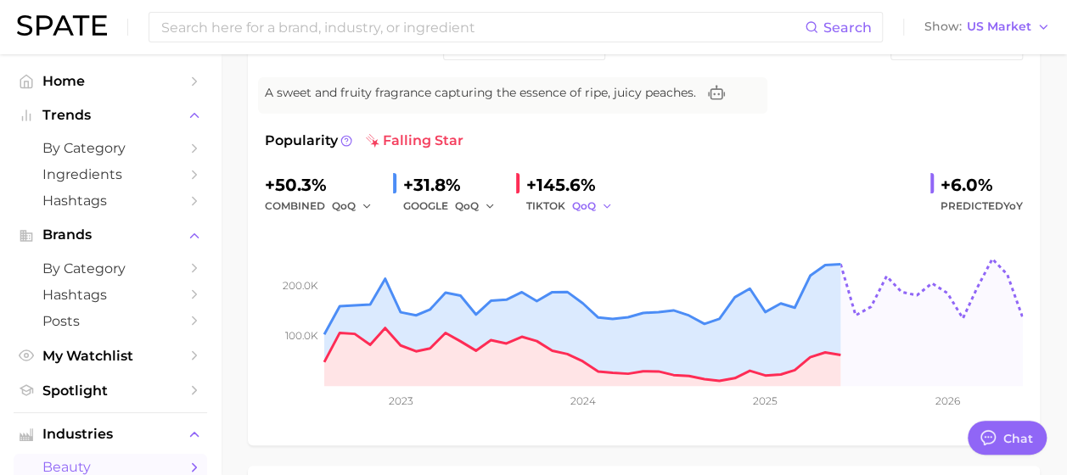
click at [595, 207] on span "QoQ" at bounding box center [584, 206] width 24 height 14
click at [602, 234] on span "YoY" at bounding box center [590, 233] width 21 height 14
click at [555, 205] on div "TIKTOK YoY" at bounding box center [572, 206] width 93 height 20
click at [600, 205] on icon "button" at bounding box center [603, 206] width 12 height 12
click at [605, 256] on span "QoQ" at bounding box center [594, 263] width 28 height 14
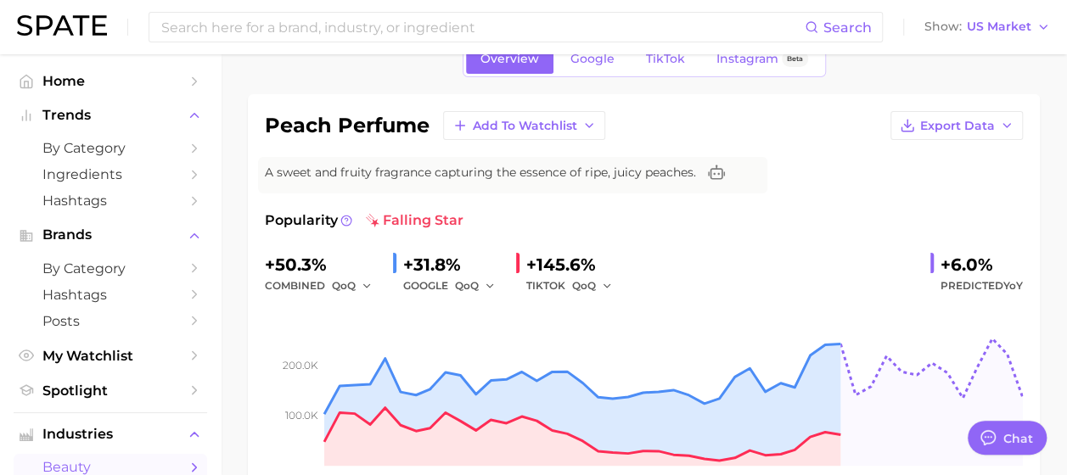
scroll to position [0, 0]
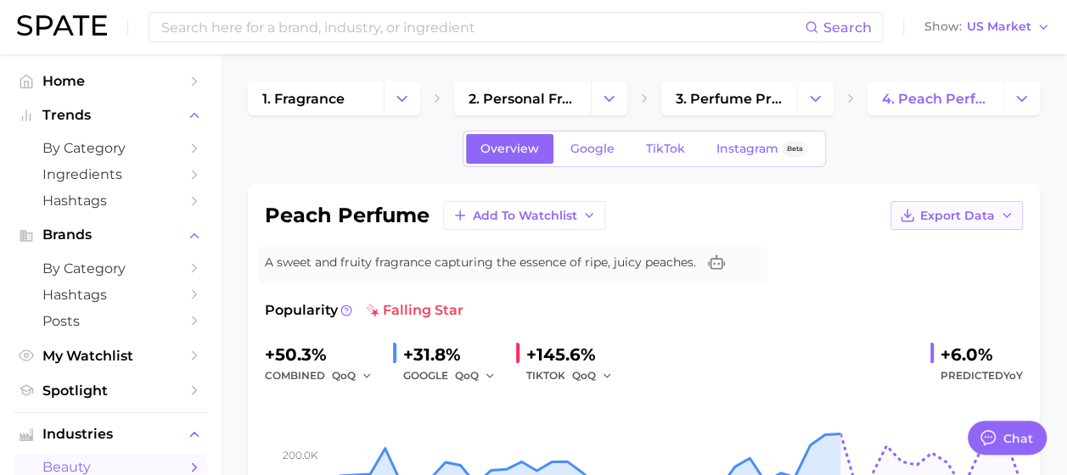
click at [989, 206] on button "Export Data" at bounding box center [956, 215] width 132 height 29
click at [966, 277] on span "Time Series Image" at bounding box center [922, 278] width 114 height 14
click at [378, 139] on div "Overview Google TikTok Instagram Beta" at bounding box center [644, 149] width 792 height 36
click at [607, 379] on icon "button" at bounding box center [607, 376] width 12 height 12
click at [634, 400] on button "YoY" at bounding box center [665, 403] width 187 height 31
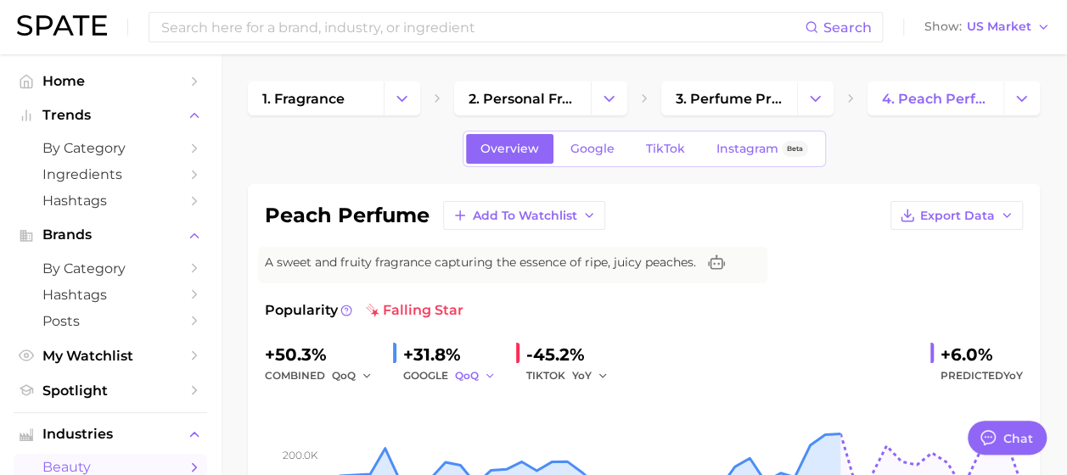
click at [460, 378] on span "QoQ" at bounding box center [467, 375] width 24 height 14
click at [474, 400] on span "YoY" at bounding box center [473, 402] width 21 height 14
click at [311, 378] on div "combined QoQ" at bounding box center [322, 376] width 115 height 20
click at [359, 378] on button "QoQ" at bounding box center [352, 376] width 41 height 20
click at [367, 400] on button "YoY" at bounding box center [425, 403] width 187 height 31
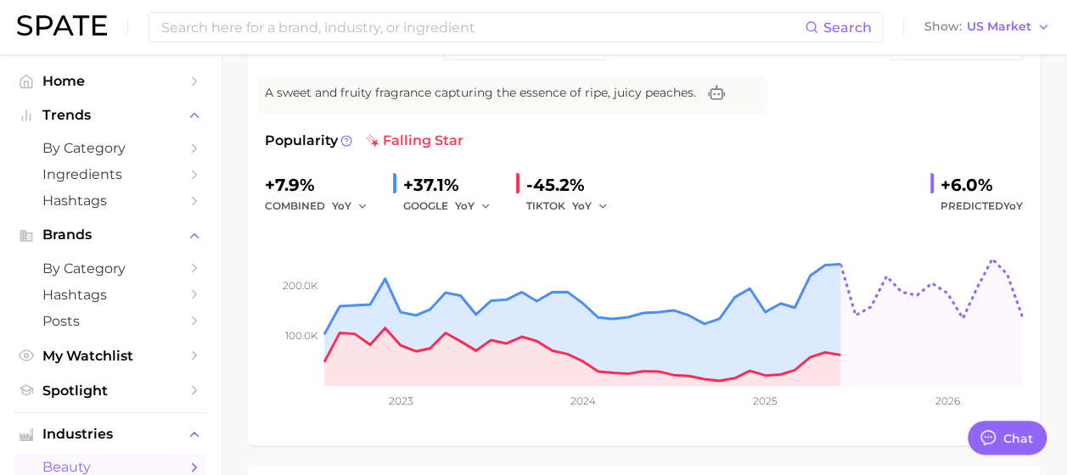
scroll to position [85, 0]
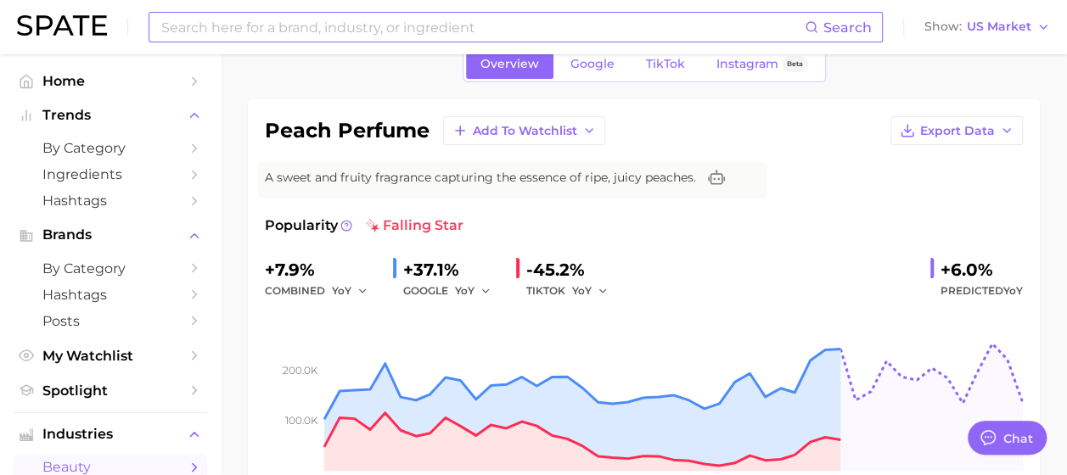
click at [305, 20] on input at bounding box center [482, 27] width 645 height 29
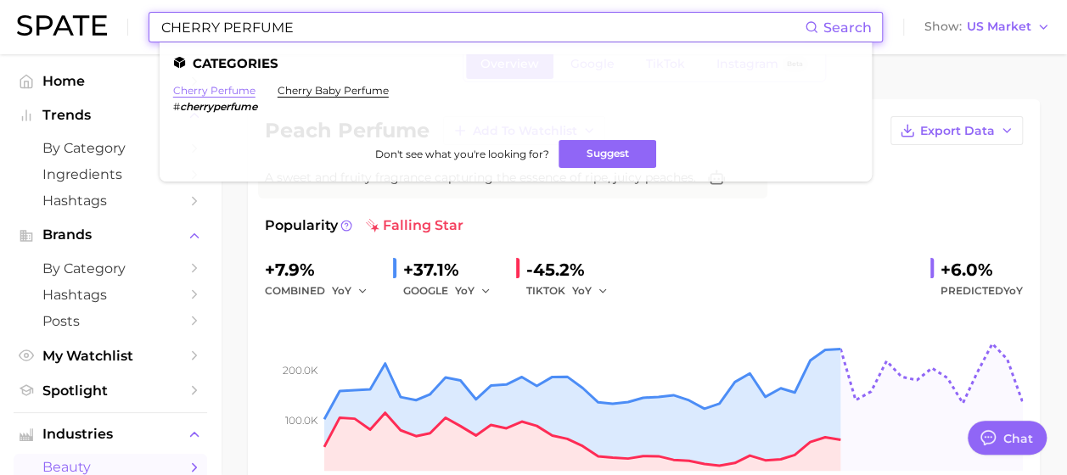
type input "CHERRY PERFUME"
click at [236, 88] on link "cherry perfume" at bounding box center [214, 90] width 82 height 13
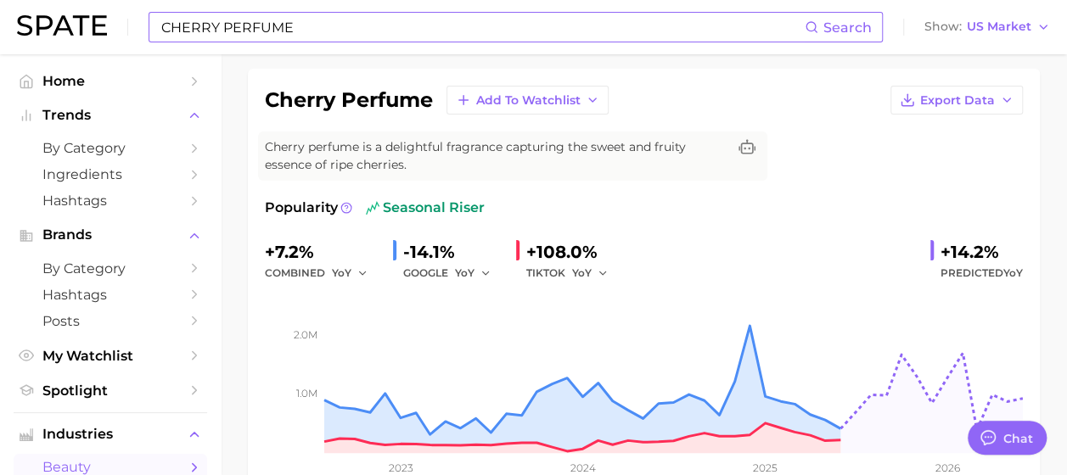
scroll to position [170, 0]
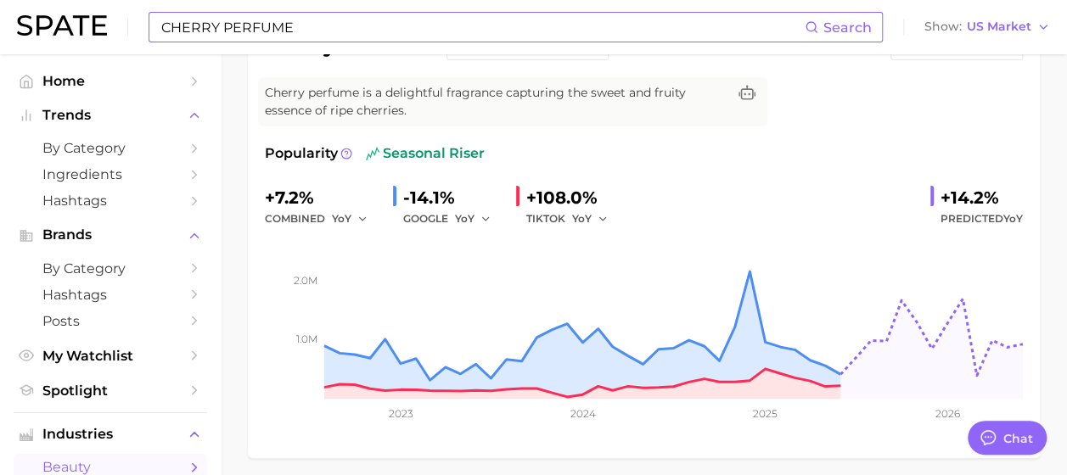
click at [454, 154] on span "seasonal riser" at bounding box center [425, 153] width 119 height 20
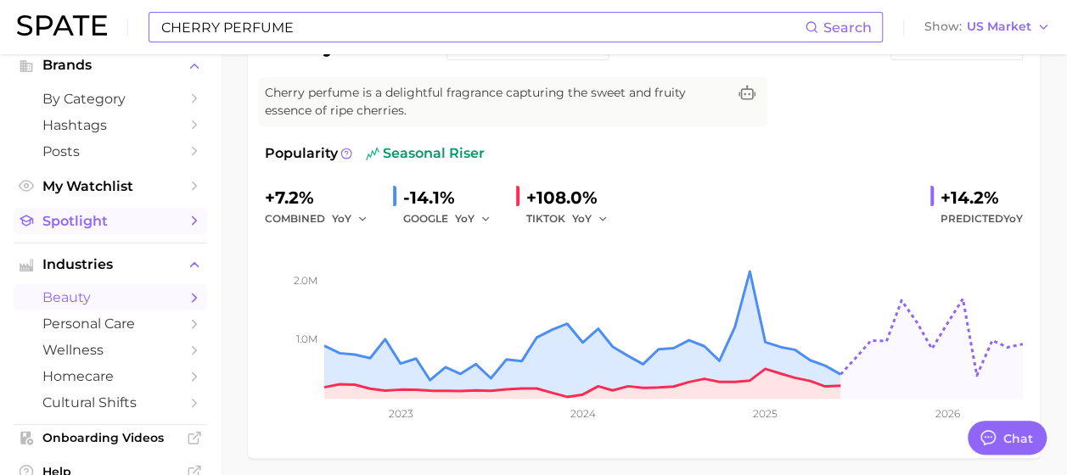
click at [187, 227] on icon "Sidebar" at bounding box center [194, 220] width 15 height 15
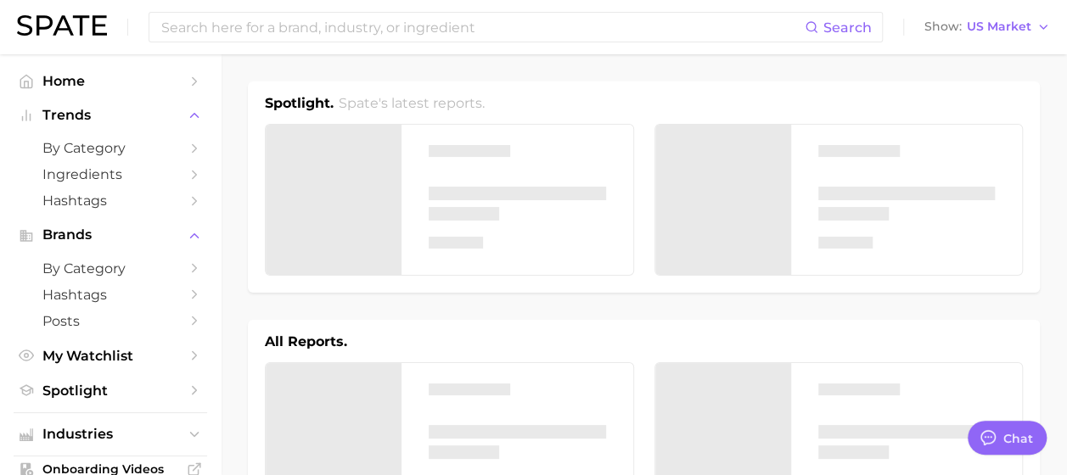
type textarea "x"
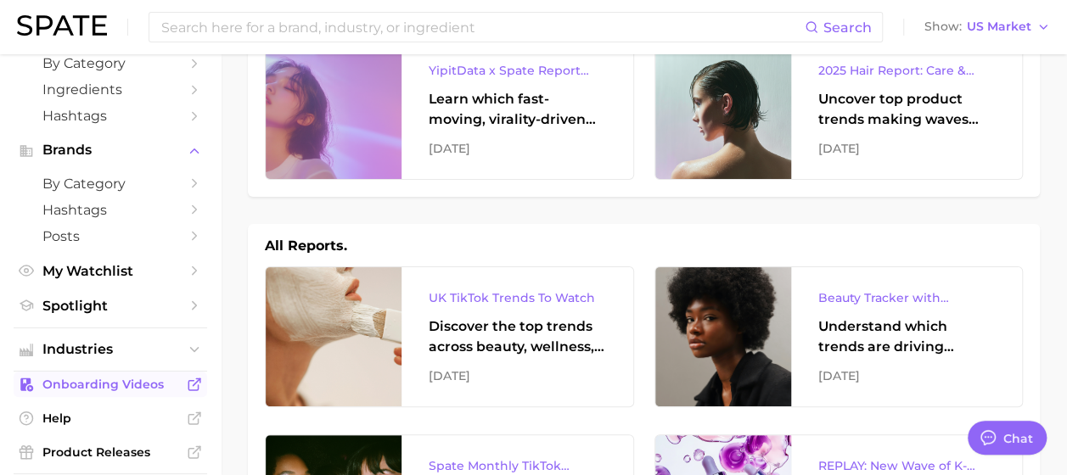
scroll to position [170, 0]
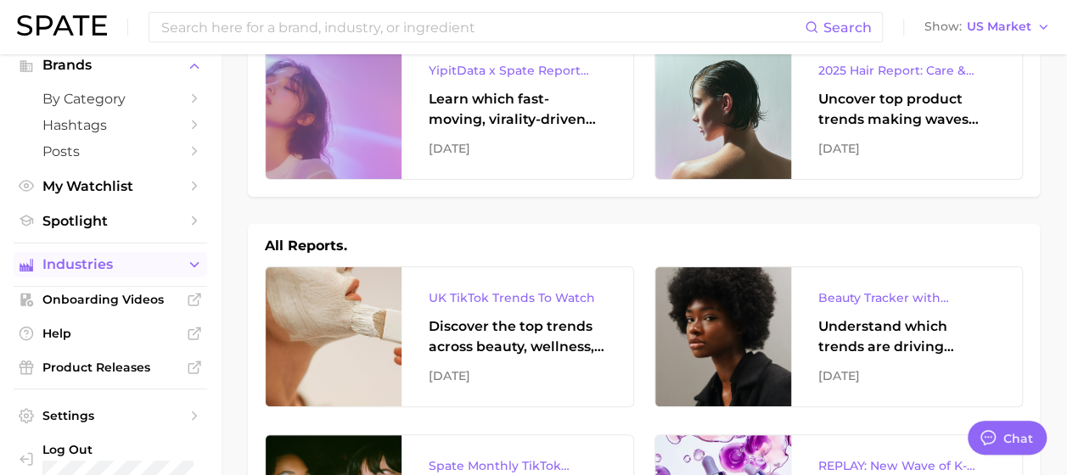
click at [191, 267] on polyline "Sidebar" at bounding box center [195, 265] width 8 height 4
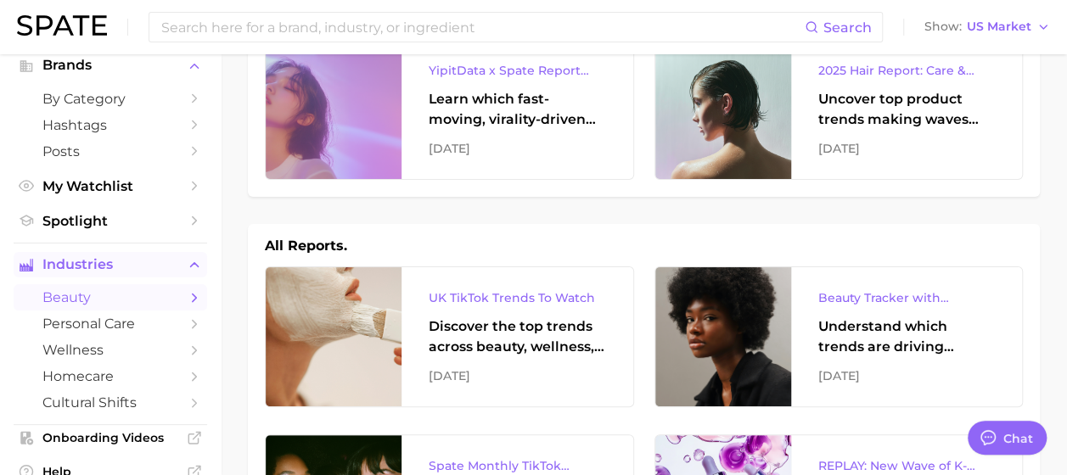
click at [187, 305] on icon "Sidebar" at bounding box center [194, 297] width 15 height 15
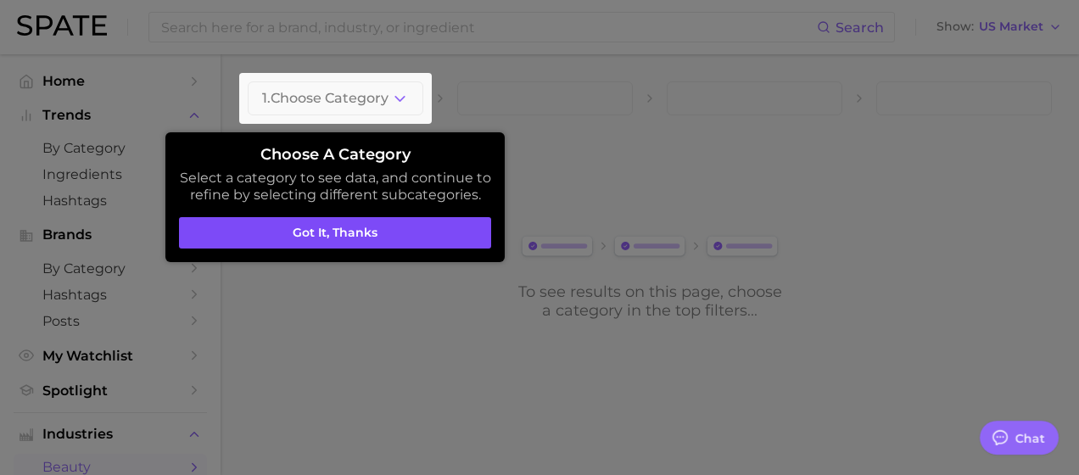
click at [381, 236] on button "Got it, thanks" at bounding box center [335, 233] width 312 height 32
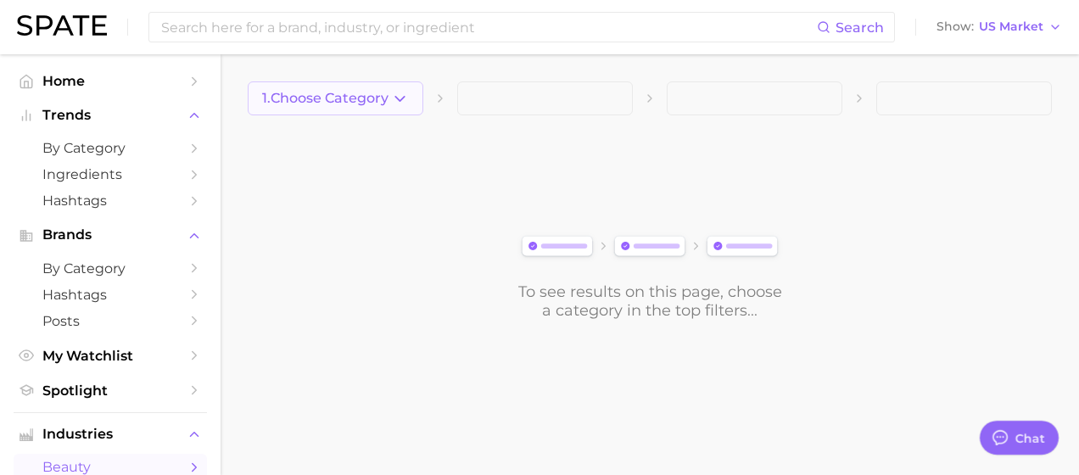
click at [401, 94] on icon "button" at bounding box center [400, 99] width 18 height 18
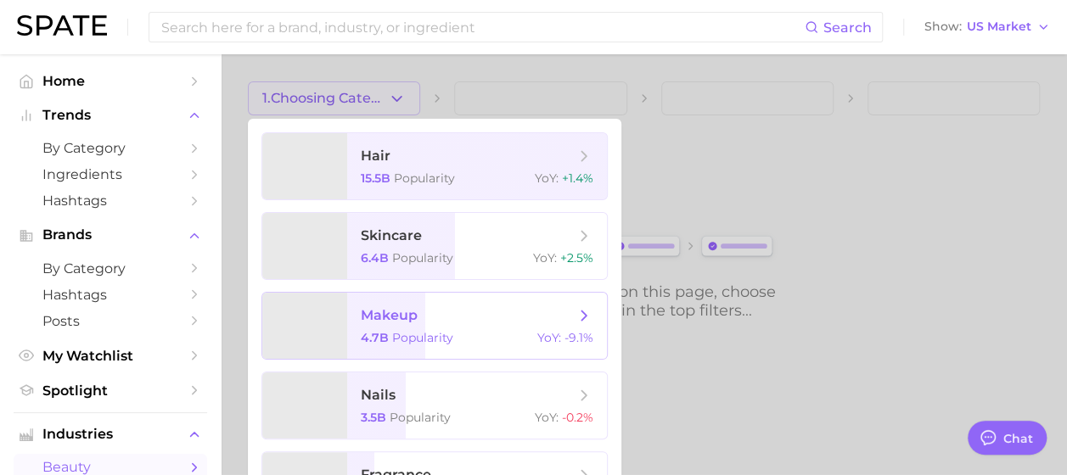
scroll to position [58, 0]
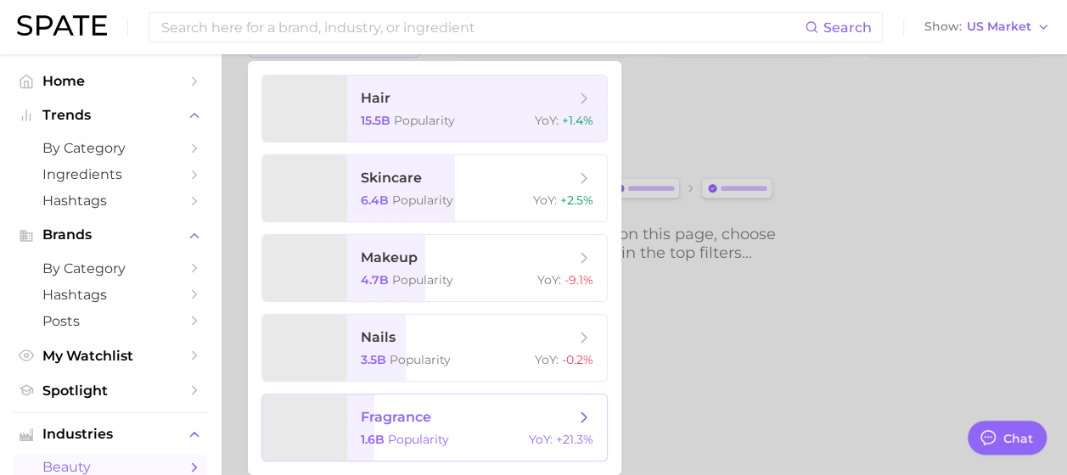
click at [546, 416] on span "fragrance" at bounding box center [468, 417] width 214 height 19
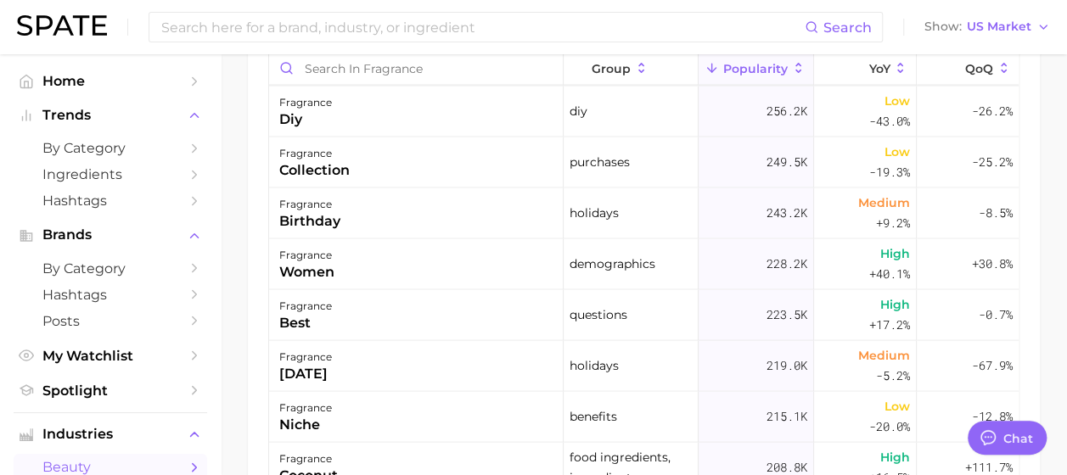
scroll to position [1952, 0]
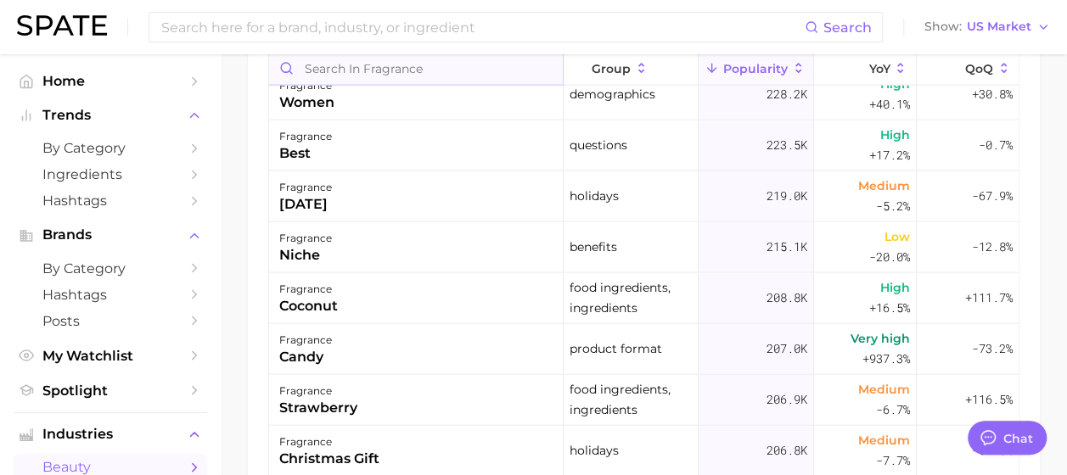
click at [367, 70] on input "Search in fragrance" at bounding box center [416, 68] width 294 height 32
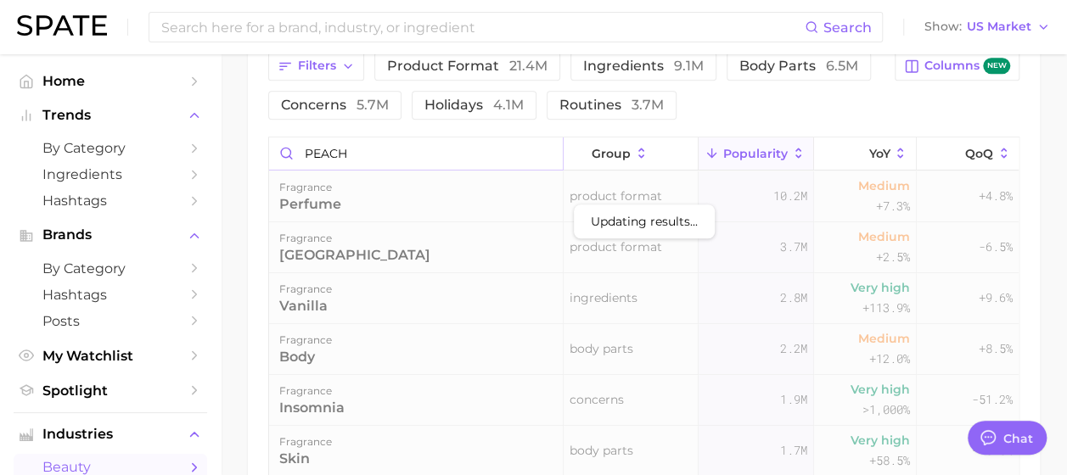
scroll to position [594, 0]
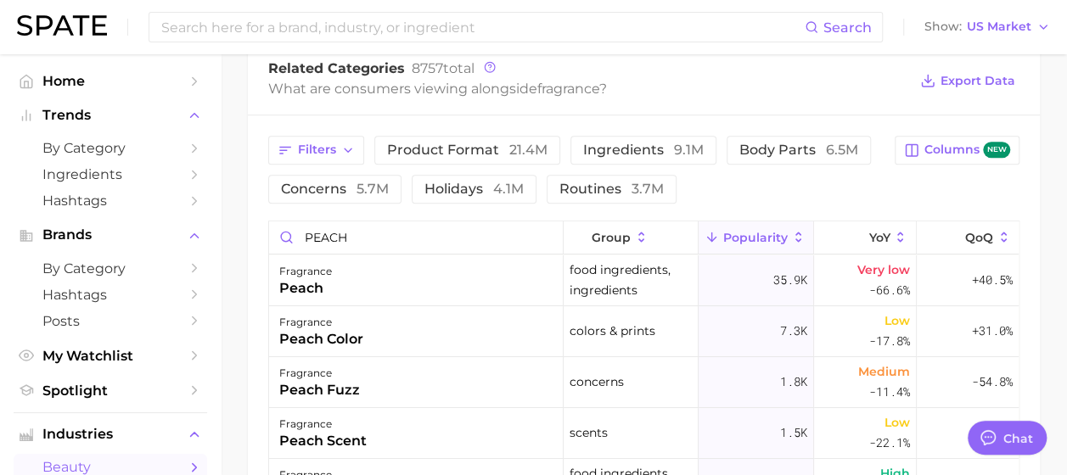
click at [247, 261] on main "1. fragrance 2. Subcategory Overview Google TikTok Instagram Beta fragrance Pop…" at bounding box center [644, 130] width 846 height 1341
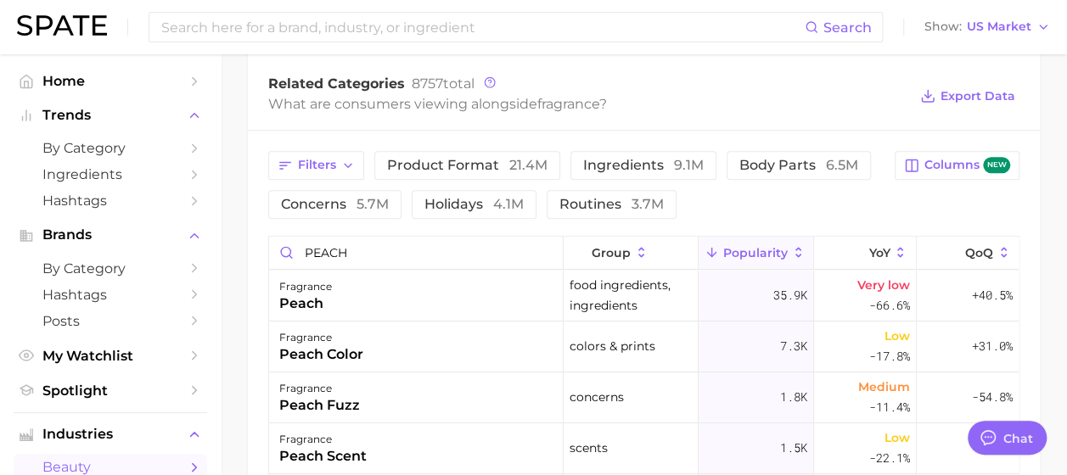
scroll to position [577, 0]
click at [384, 249] on input "PEACH" at bounding box center [416, 254] width 294 height 32
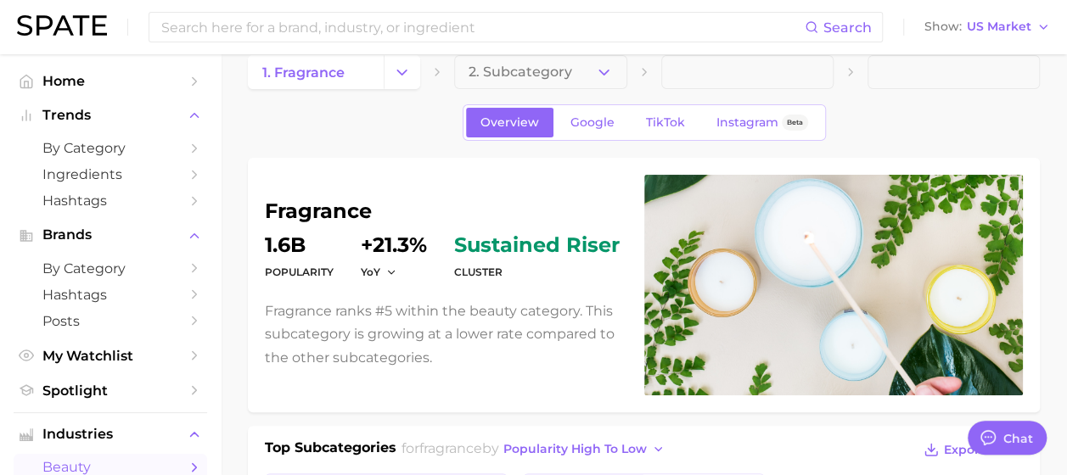
scroll to position [0, 0]
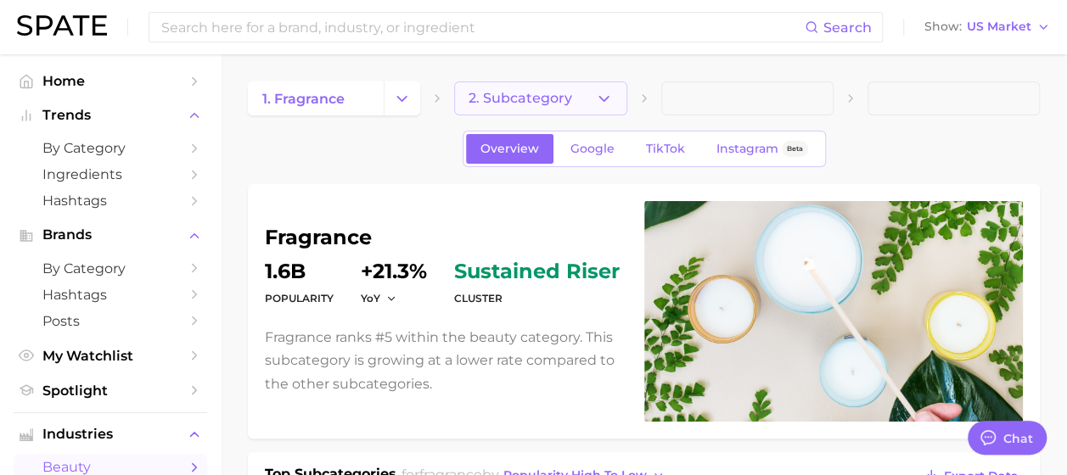
click at [579, 87] on button "2. Subcategory" at bounding box center [540, 98] width 172 height 34
type input "PEACHPERFUME"
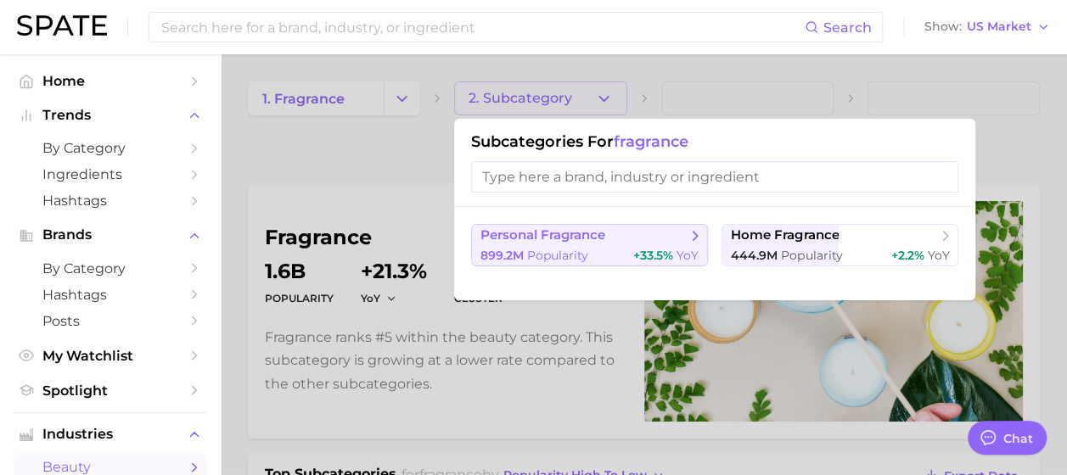
click at [597, 259] on div "899.2m Popularity +33.5% YoY" at bounding box center [589, 256] width 218 height 16
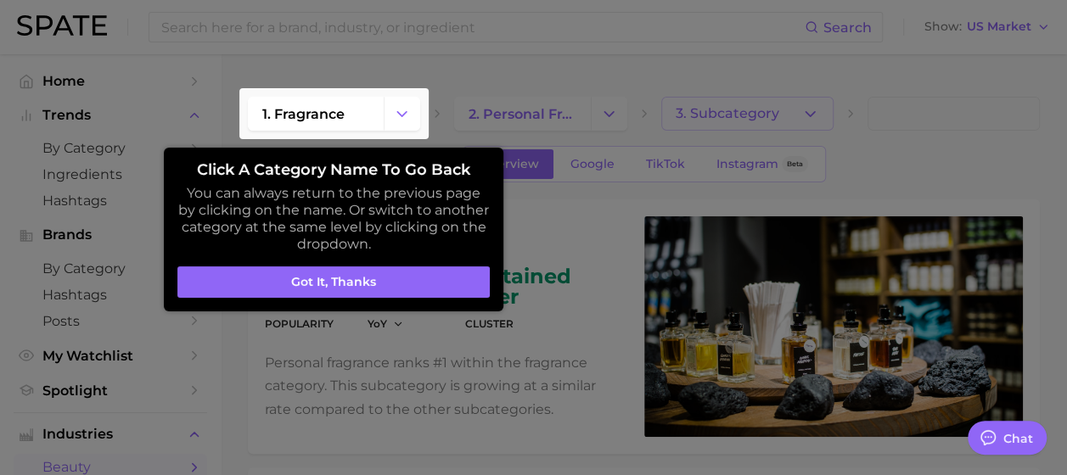
click at [733, 98] on body "Search Show US Market Home Trends by Category Ingredients Hashtags Brands by Ca…" at bounding box center [533, 237] width 1067 height 475
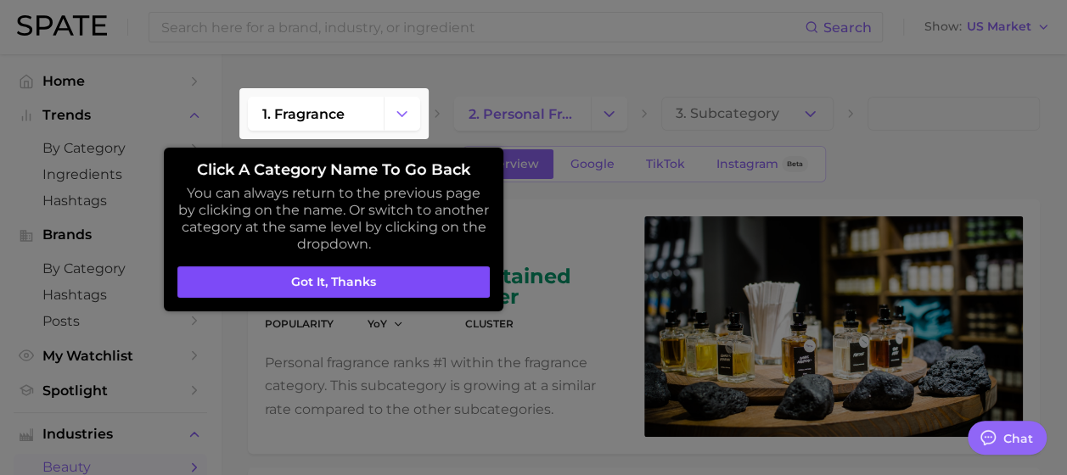
click at [401, 290] on button "Got it, thanks" at bounding box center [333, 282] width 312 height 32
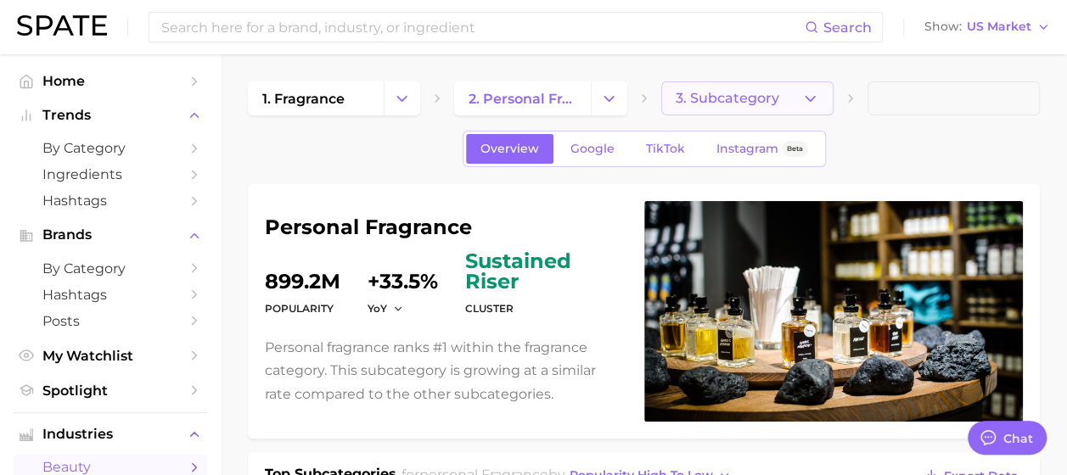
click at [686, 92] on span "3. Subcategory" at bounding box center [727, 98] width 104 height 15
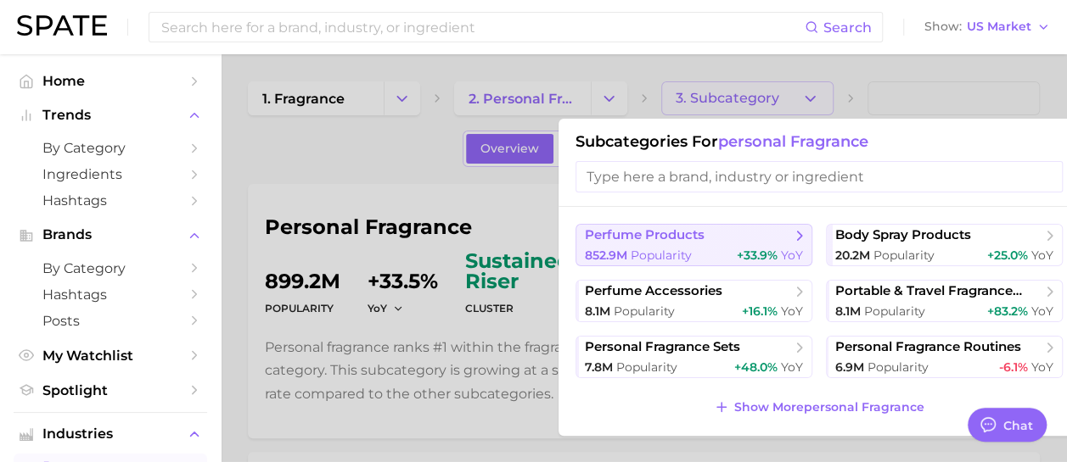
click at [720, 248] on div "852.9m Popularity +33.9% YoY" at bounding box center [694, 256] width 218 height 16
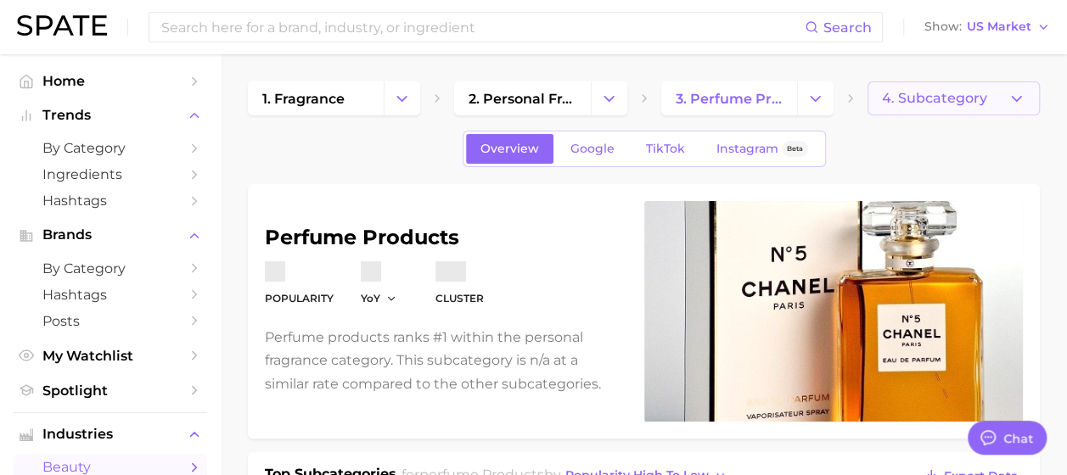
click at [927, 107] on button "4. Subcategory" at bounding box center [953, 98] width 172 height 34
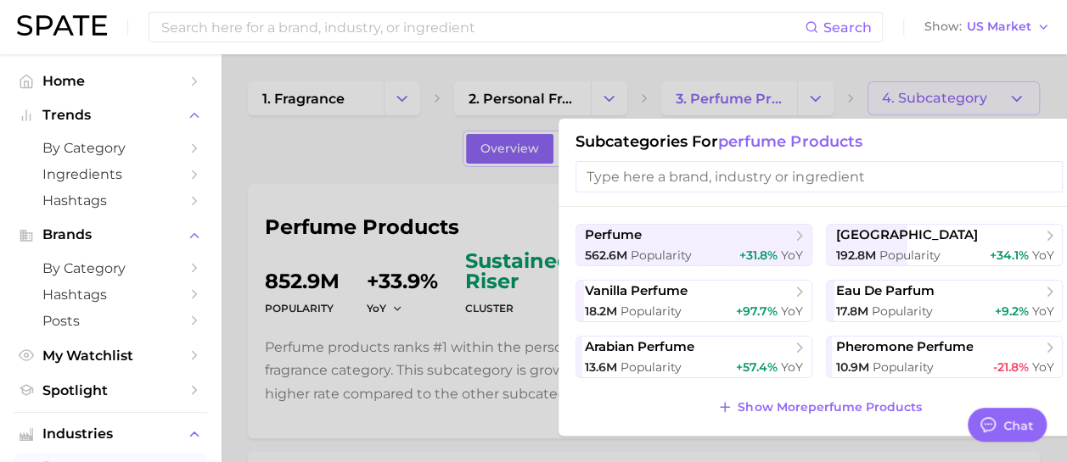
click at [915, 176] on input "search" at bounding box center [818, 176] width 487 height 31
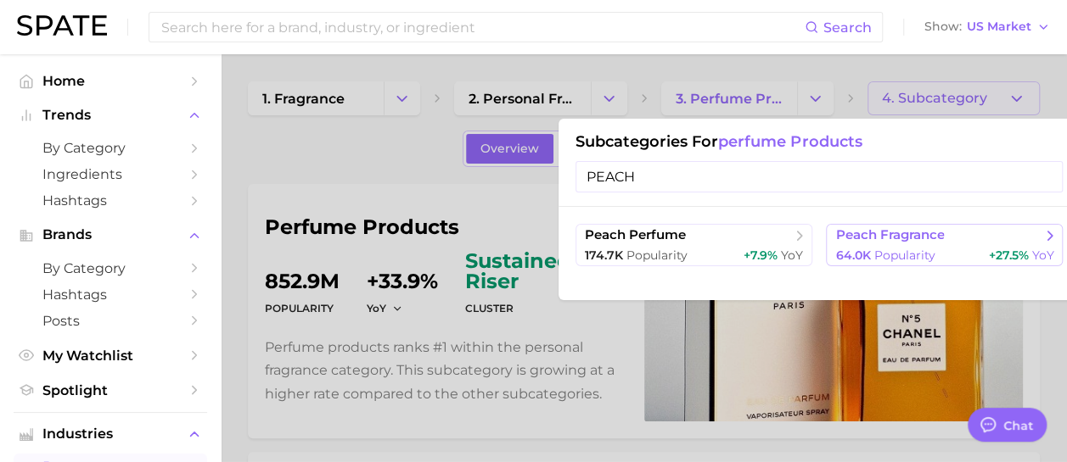
type input "PEACH"
click at [941, 244] on button "peach fragrance 64.0k Popularity +27.5% YoY" at bounding box center [944, 245] width 237 height 42
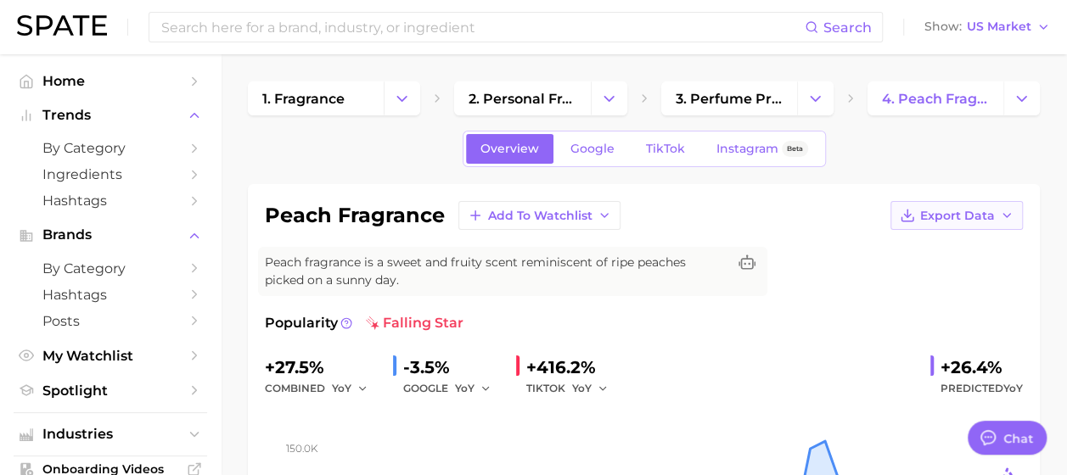
click at [996, 219] on button "Export Data" at bounding box center [956, 215] width 132 height 29
click at [962, 271] on span "Time Series Image" at bounding box center [922, 278] width 114 height 14
